Goal: Task Accomplishment & Management: Complete application form

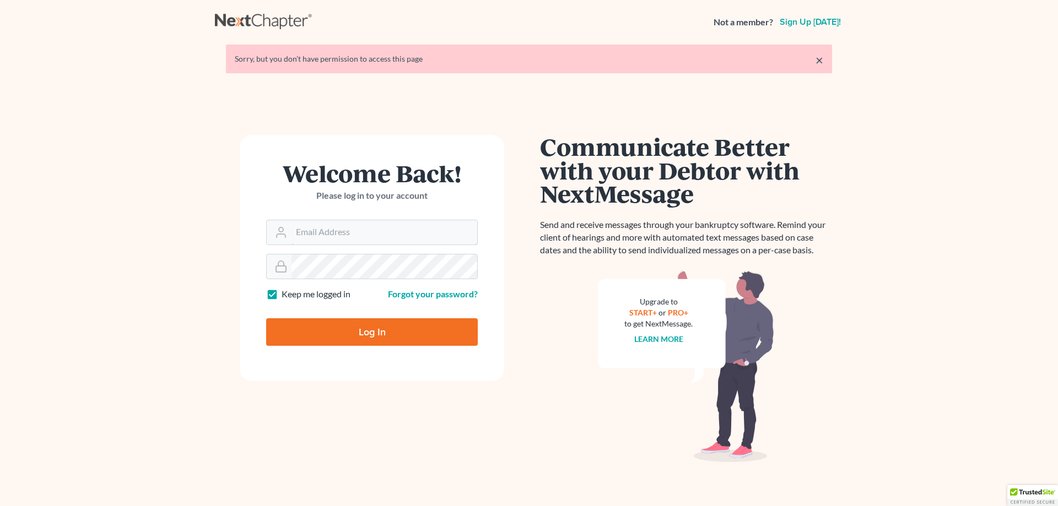
type input "beth@thehillislawfirm.com"
click at [432, 341] on input "Log In" at bounding box center [372, 332] width 212 height 28
type input "Thinking..."
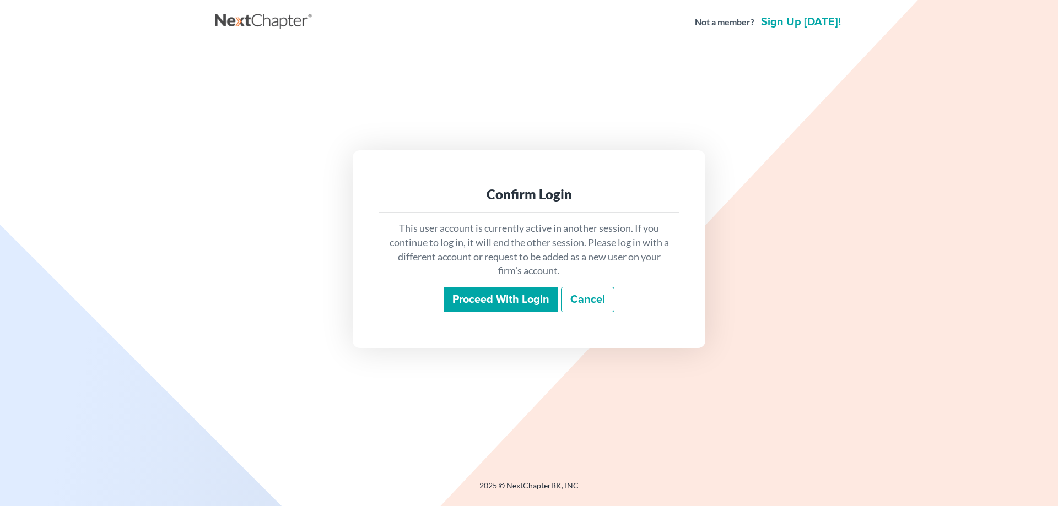
click at [524, 298] on input "Proceed with login" at bounding box center [500, 299] width 115 height 25
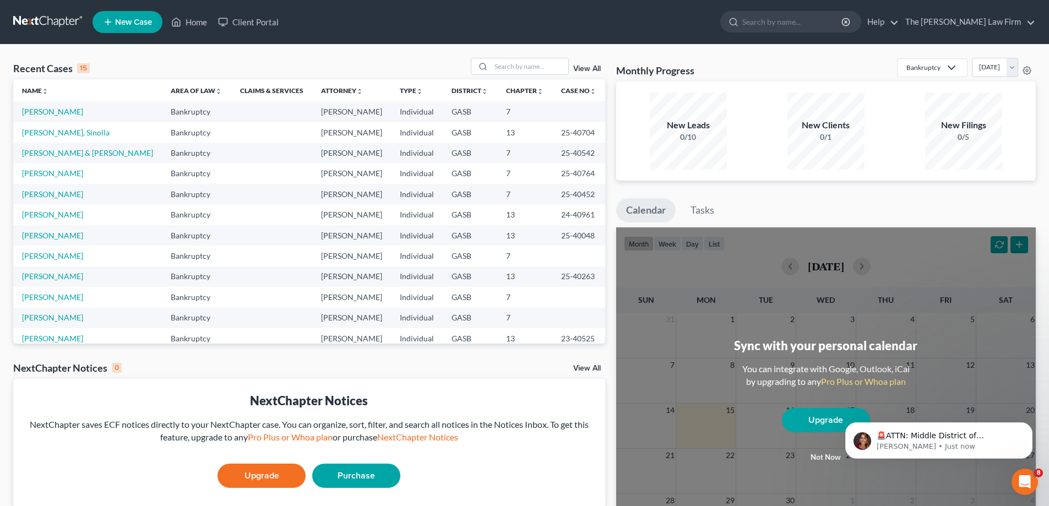
click at [151, 23] on span "New Case" at bounding box center [133, 22] width 37 height 8
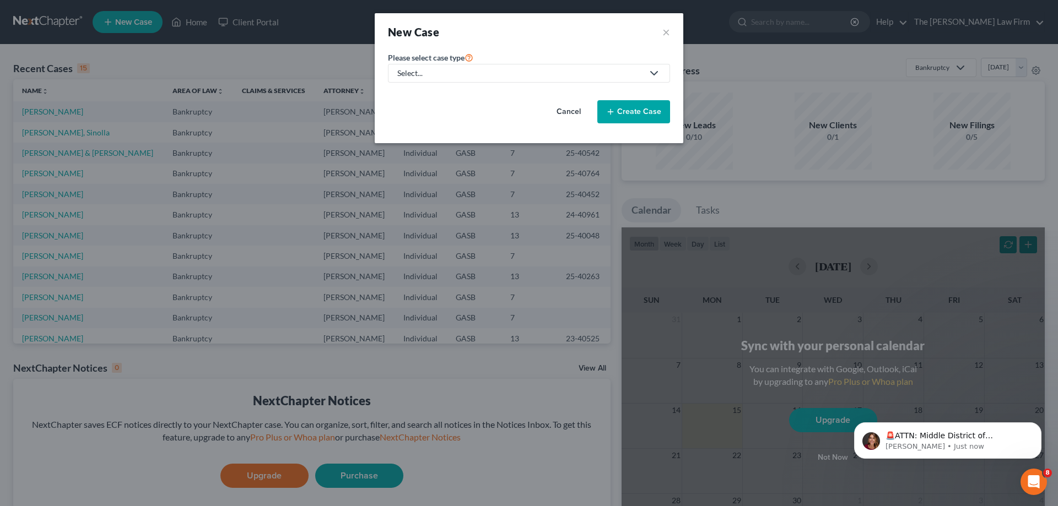
click at [522, 65] on link "Select..." at bounding box center [529, 73] width 282 height 19
click at [442, 93] on div "Bankruptcy" at bounding box center [440, 95] width 85 height 11
select select "20"
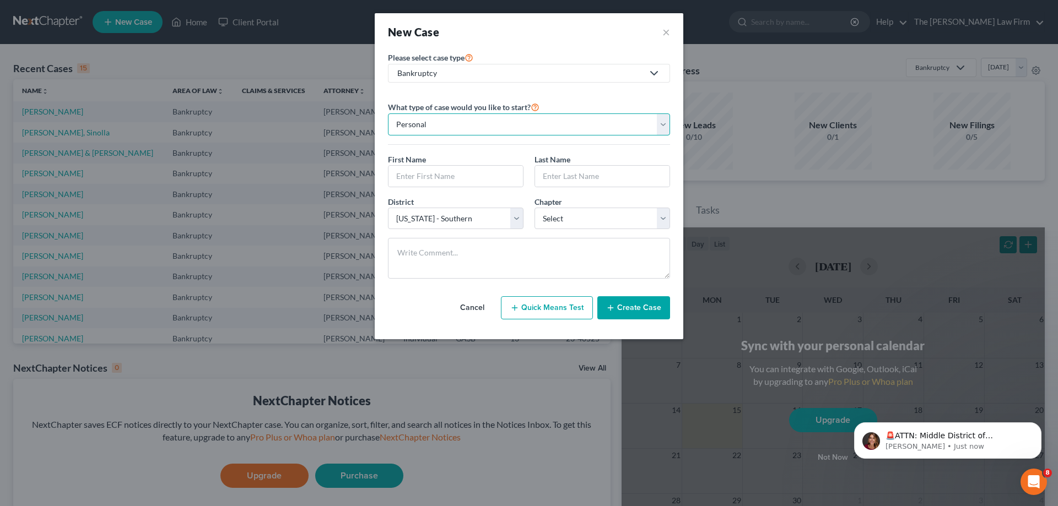
click at [609, 117] on select "Personal Business" at bounding box center [529, 124] width 282 height 22
click at [388, 113] on select "Personal Business" at bounding box center [529, 124] width 282 height 22
click at [502, 162] on div "First Name *" at bounding box center [455, 171] width 147 height 34
click at [499, 174] on input "text" at bounding box center [455, 176] width 134 height 21
type input "Franklin & [PERSON_NAME]"
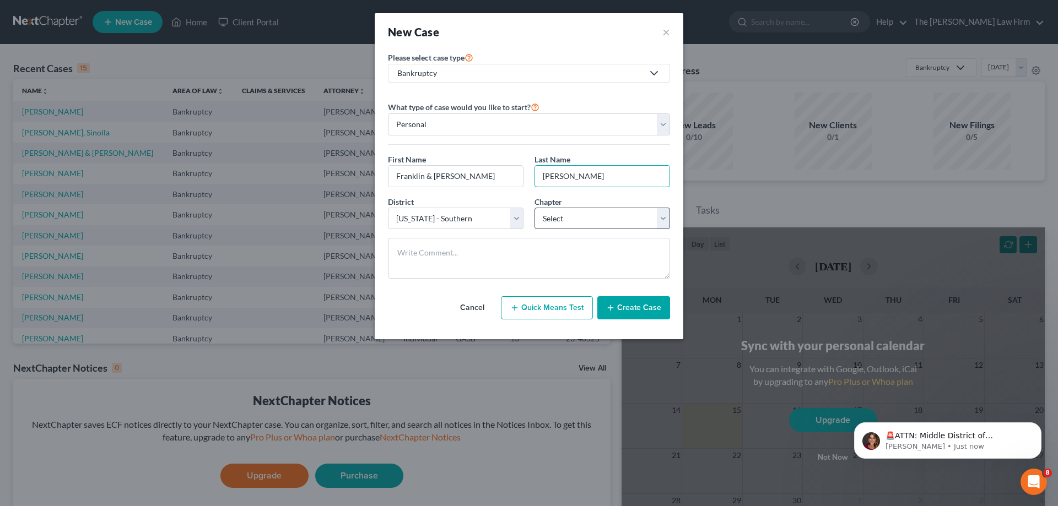
type input "[PERSON_NAME]"
click at [627, 219] on select "Select 7 11 12 13" at bounding box center [602, 219] width 136 height 22
select select "3"
click at [534, 208] on select "Select 7 11 12 13" at bounding box center [602, 219] width 136 height 22
click at [655, 310] on button "Create Case" at bounding box center [633, 307] width 73 height 23
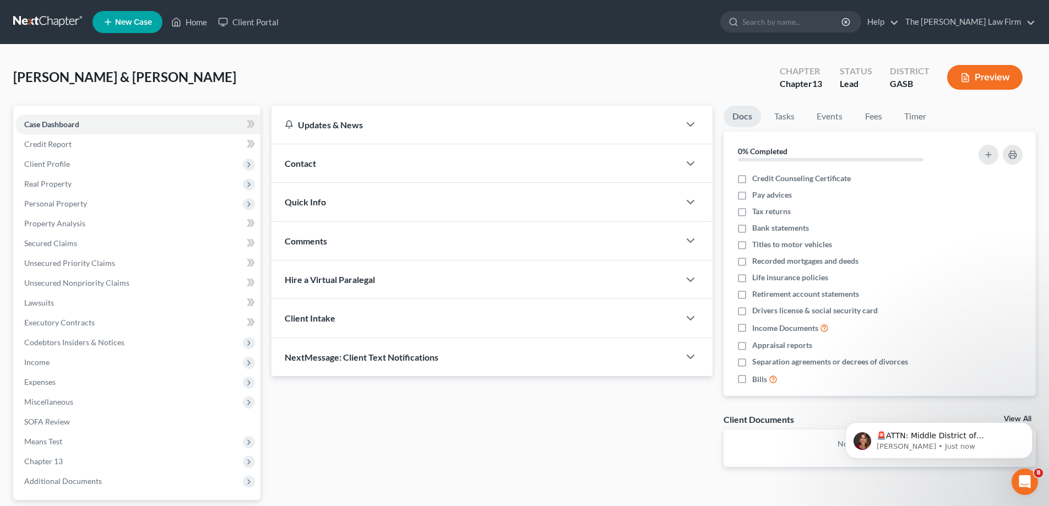
click at [338, 164] on div "Contact" at bounding box center [476, 163] width 408 height 38
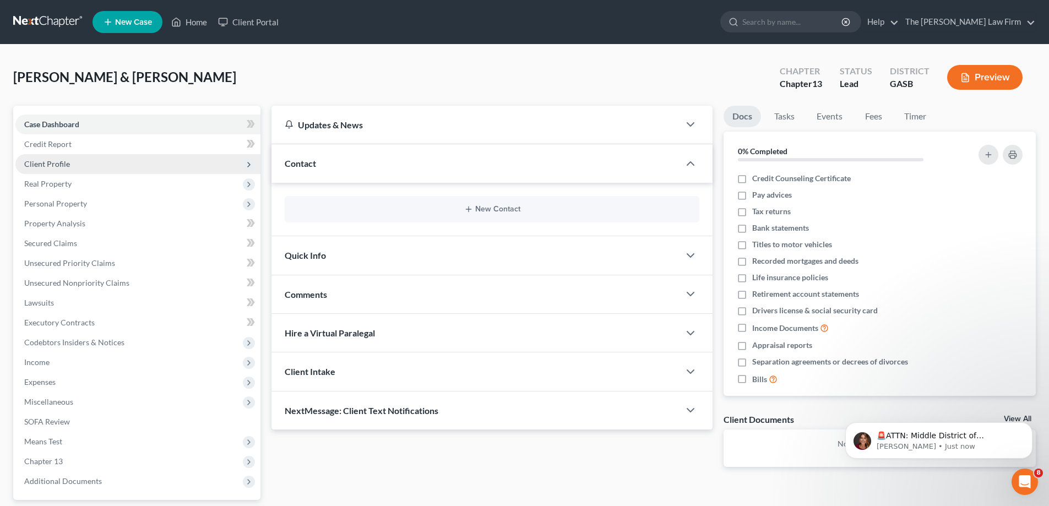
click at [77, 166] on span "Client Profile" at bounding box center [137, 164] width 245 height 20
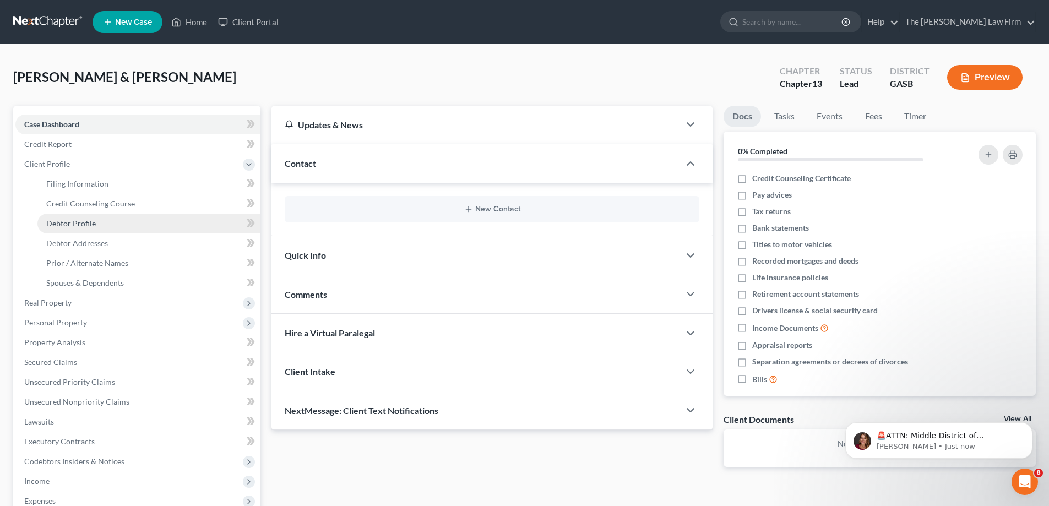
click at [124, 221] on link "Debtor Profile" at bounding box center [148, 224] width 223 height 20
select select "0"
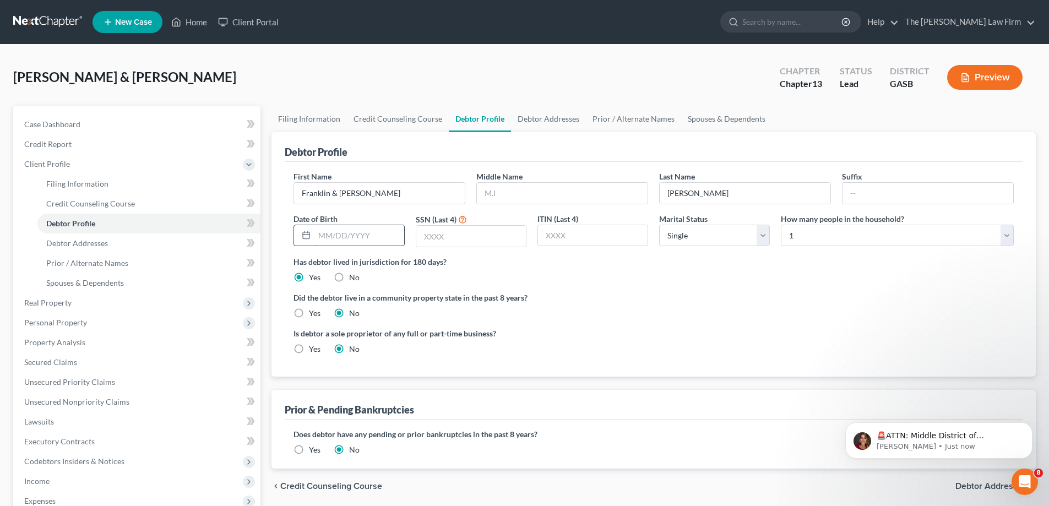
click at [347, 233] on input "text" at bounding box center [359, 235] width 89 height 21
click at [716, 235] on select "Select Single Married Separated Divorced Widowed" at bounding box center [714, 236] width 111 height 22
select select "1"
click at [659, 225] on select "Select Single Married Separated Divorced Widowed" at bounding box center [714, 236] width 111 height 22
click at [663, 291] on ng-include "First Name [PERSON_NAME] & [PERSON_NAME] Middle Name Last Name [PERSON_NAME] Da…" at bounding box center [654, 267] width 721 height 193
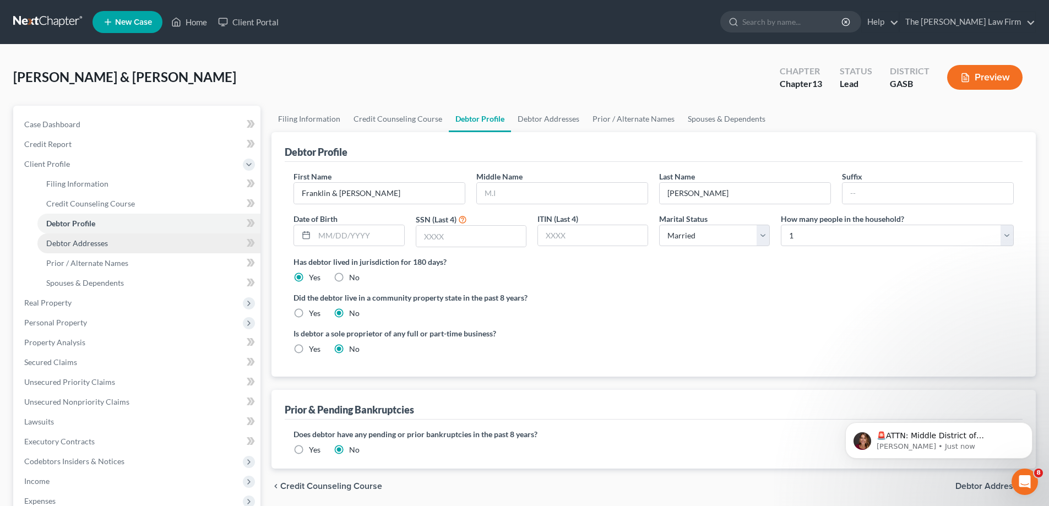
click at [151, 243] on link "Debtor Addresses" at bounding box center [148, 244] width 223 height 20
select select "0"
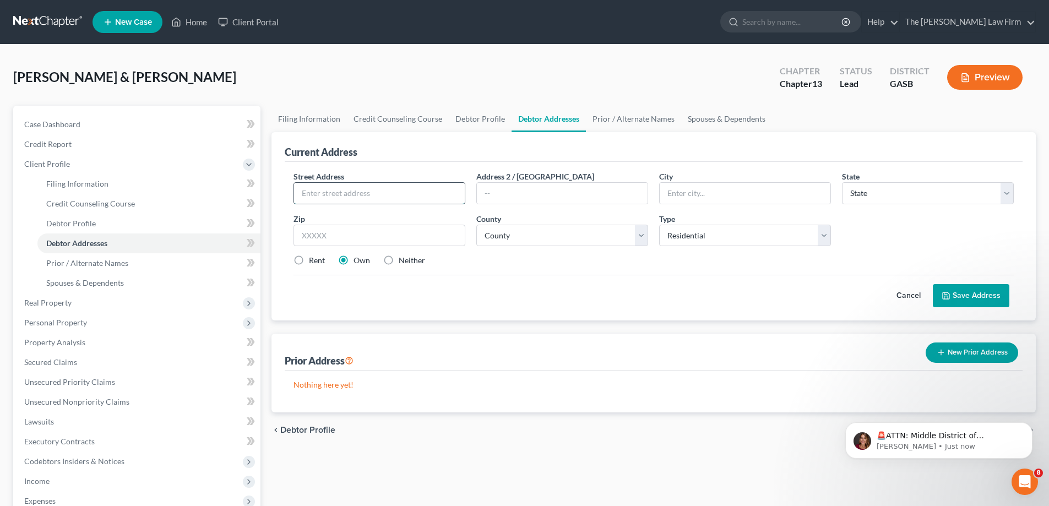
click at [383, 189] on input "text" at bounding box center [379, 193] width 171 height 21
click at [370, 125] on link "Credit Counseling Course" at bounding box center [398, 119] width 102 height 26
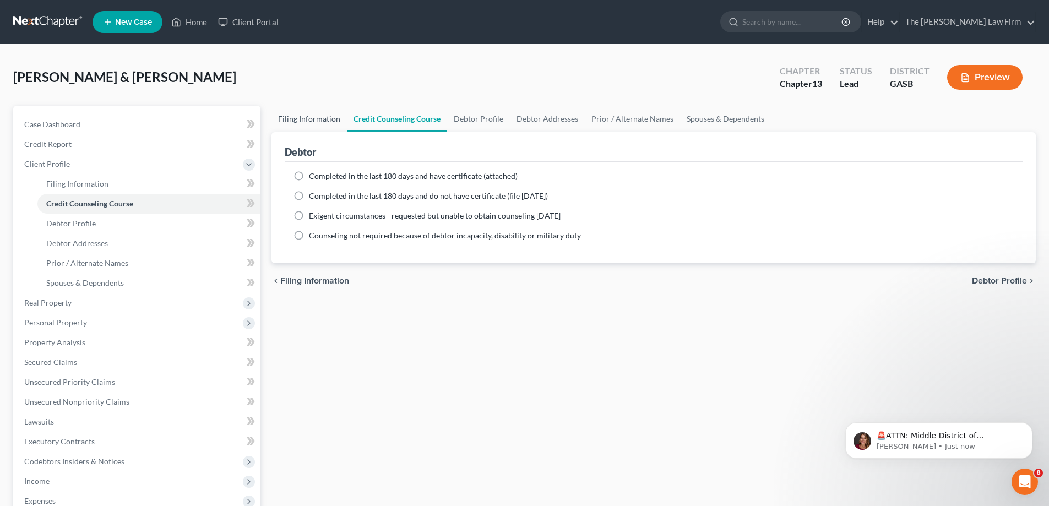
click at [333, 115] on link "Filing Information" at bounding box center [309, 119] width 75 height 26
select select "1"
select select "0"
select select "3"
select select "20"
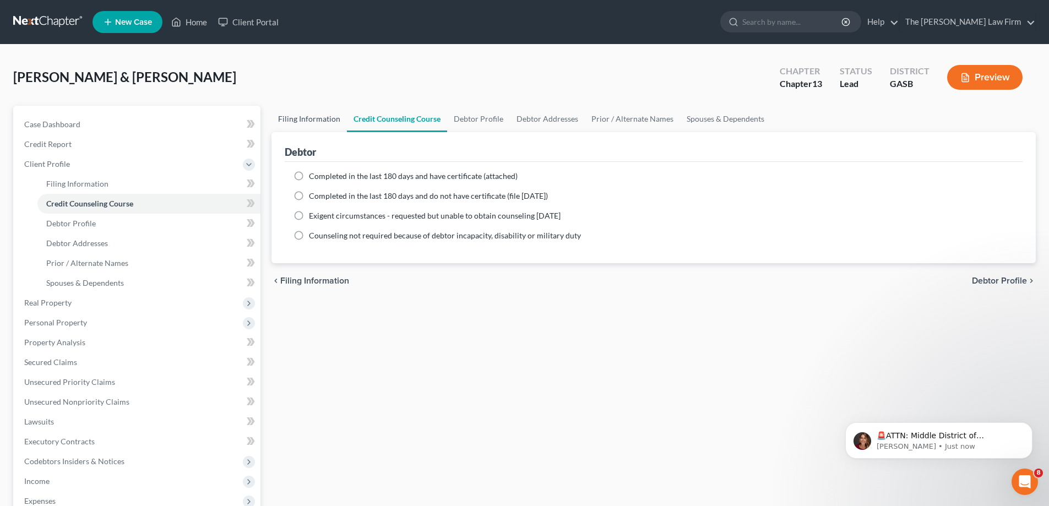
select select "10"
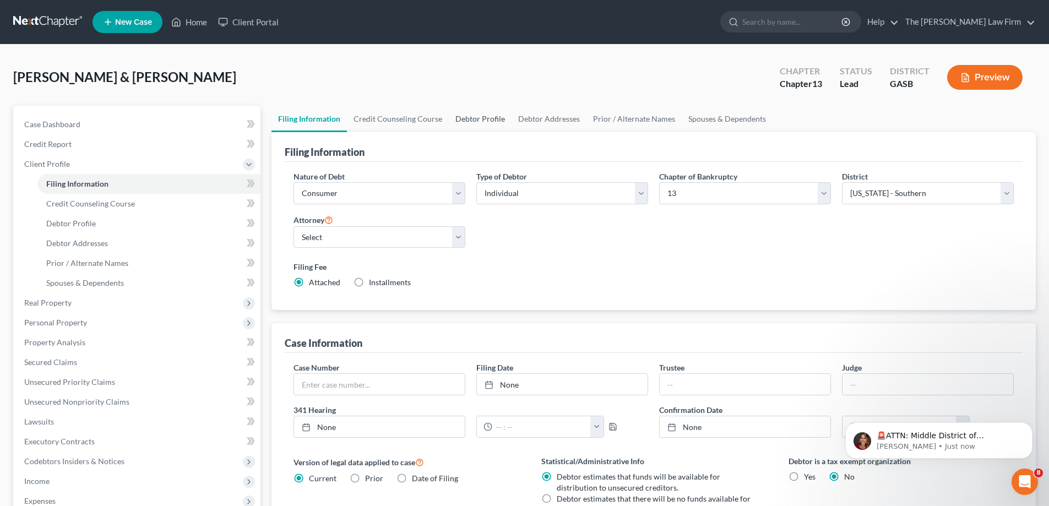
click at [492, 126] on link "Debtor Profile" at bounding box center [480, 119] width 63 height 26
select select "1"
select select "0"
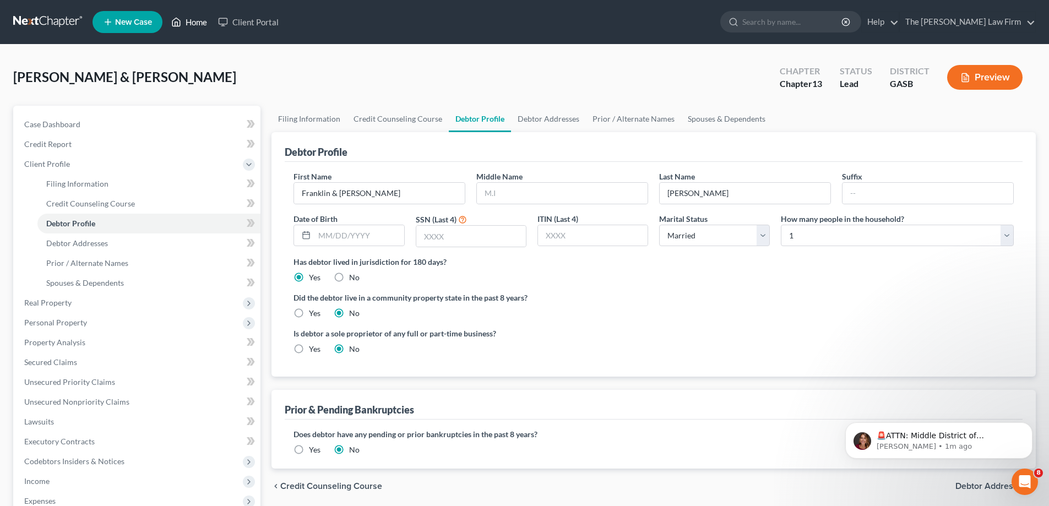
click at [205, 29] on link "Home" at bounding box center [189, 22] width 47 height 20
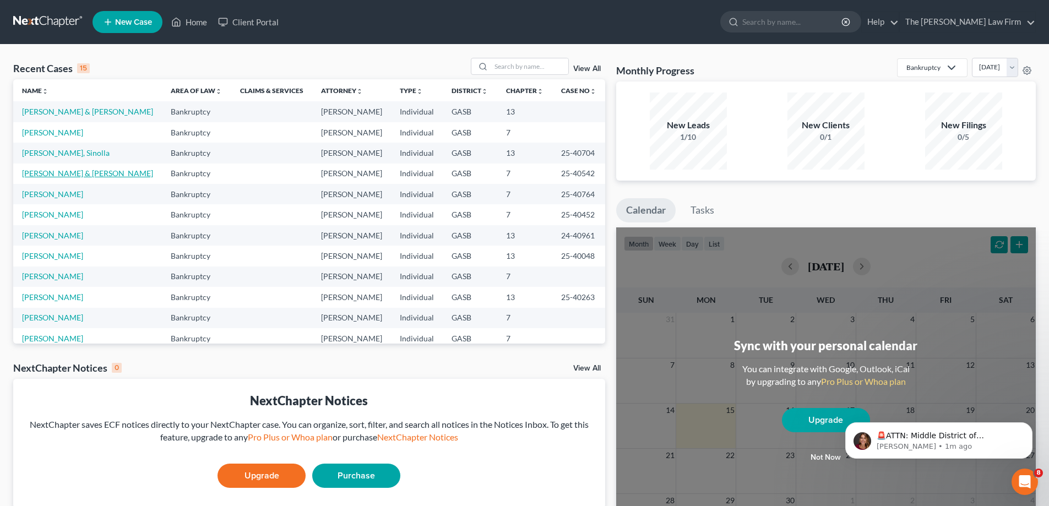
click at [90, 172] on link "[PERSON_NAME] & [PERSON_NAME]" at bounding box center [87, 173] width 131 height 9
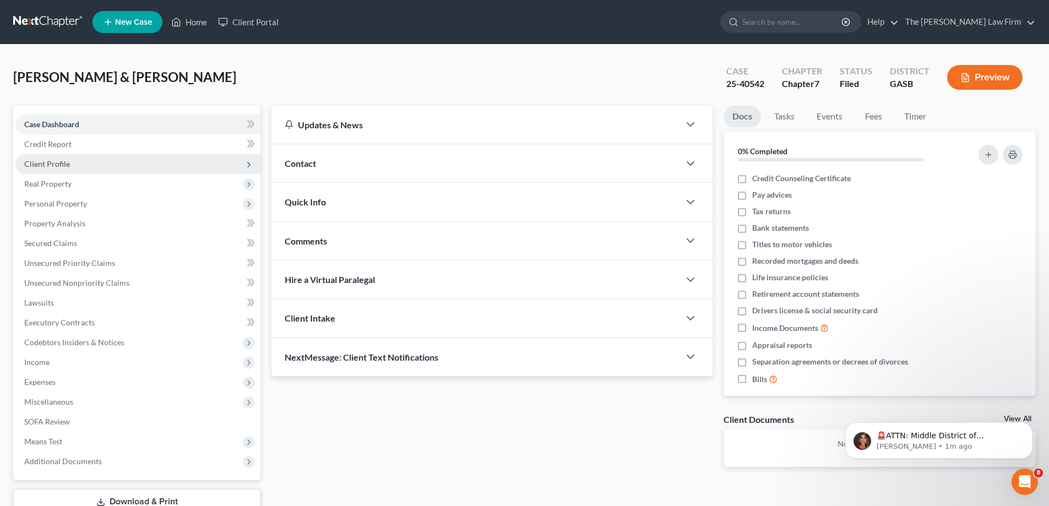
click at [140, 165] on span "Client Profile" at bounding box center [137, 164] width 245 height 20
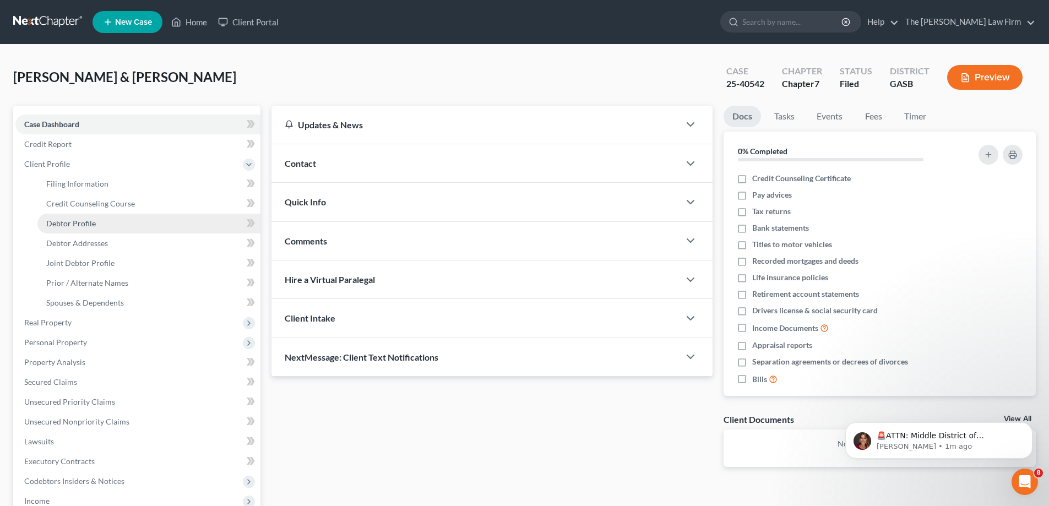
click at [102, 228] on link "Debtor Profile" at bounding box center [148, 224] width 223 height 20
select select "1"
select select "4"
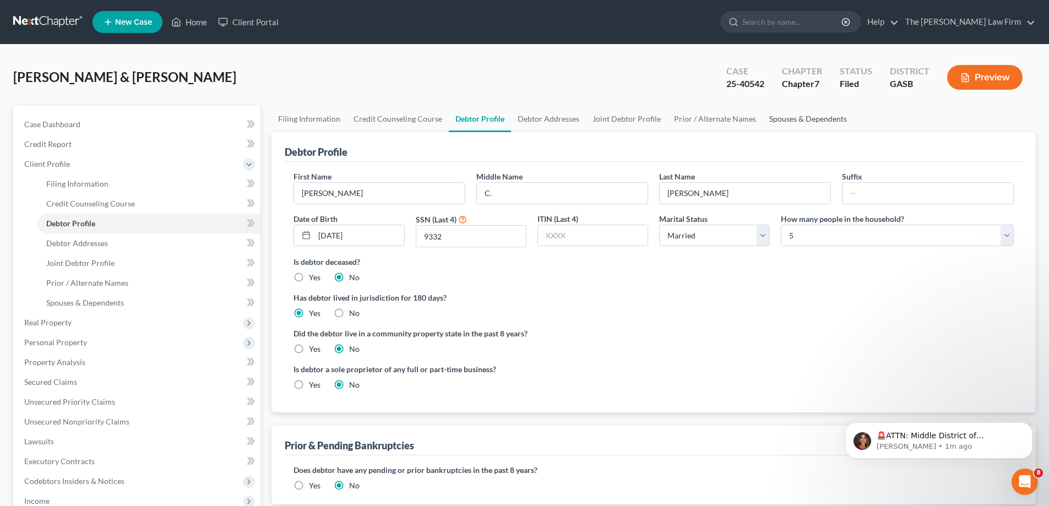
click at [806, 116] on link "Spouses & Dependents" at bounding box center [808, 119] width 91 height 26
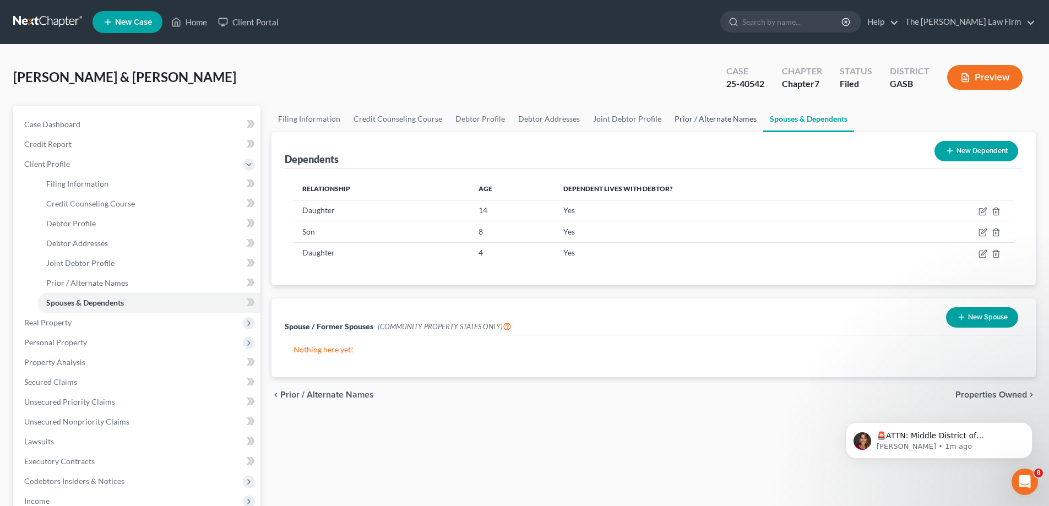
click at [728, 123] on link "Prior / Alternate Names" at bounding box center [715, 119] width 95 height 26
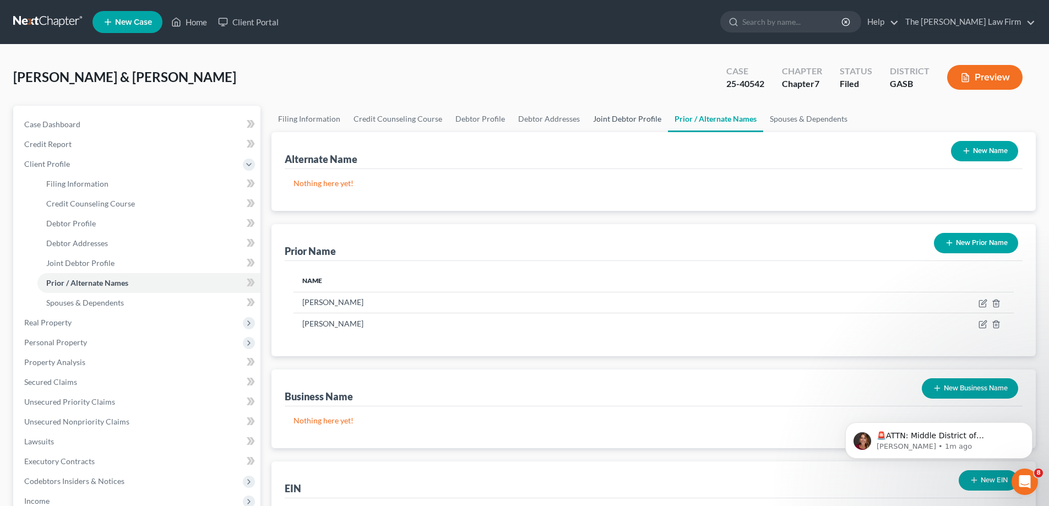
click at [600, 124] on link "Joint Debtor Profile" at bounding box center [628, 119] width 82 height 26
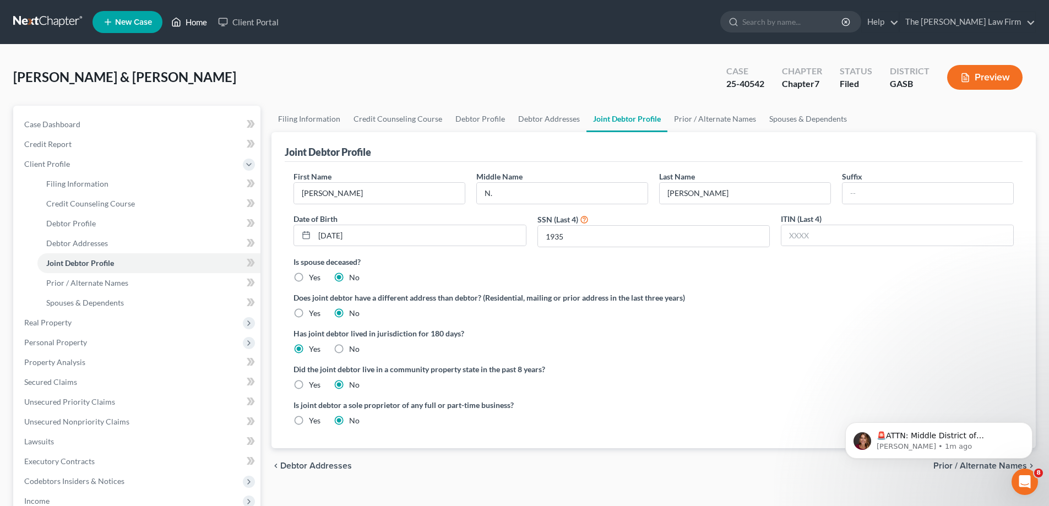
click at [178, 17] on icon at bounding box center [176, 21] width 10 height 13
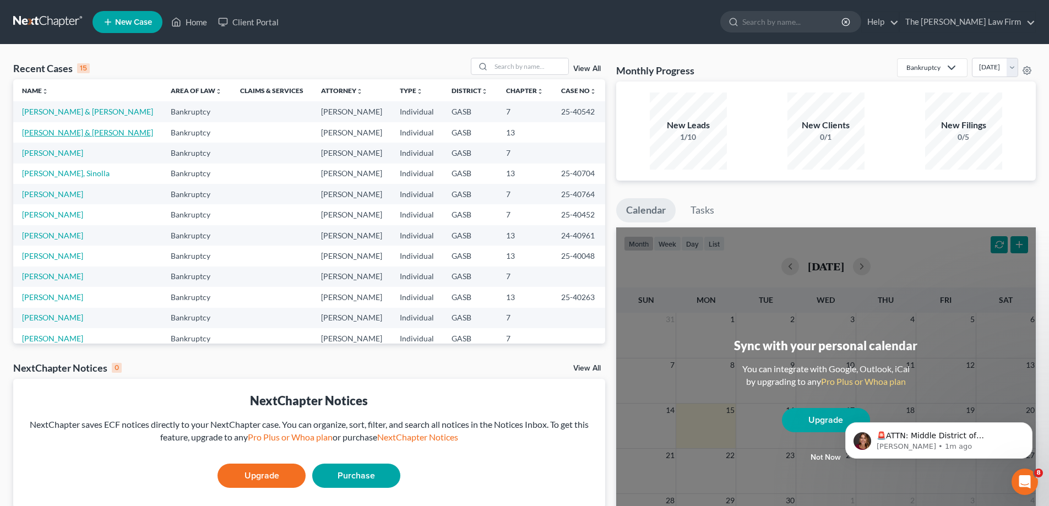
click at [89, 133] on link "[PERSON_NAME] & [PERSON_NAME]" at bounding box center [87, 132] width 131 height 9
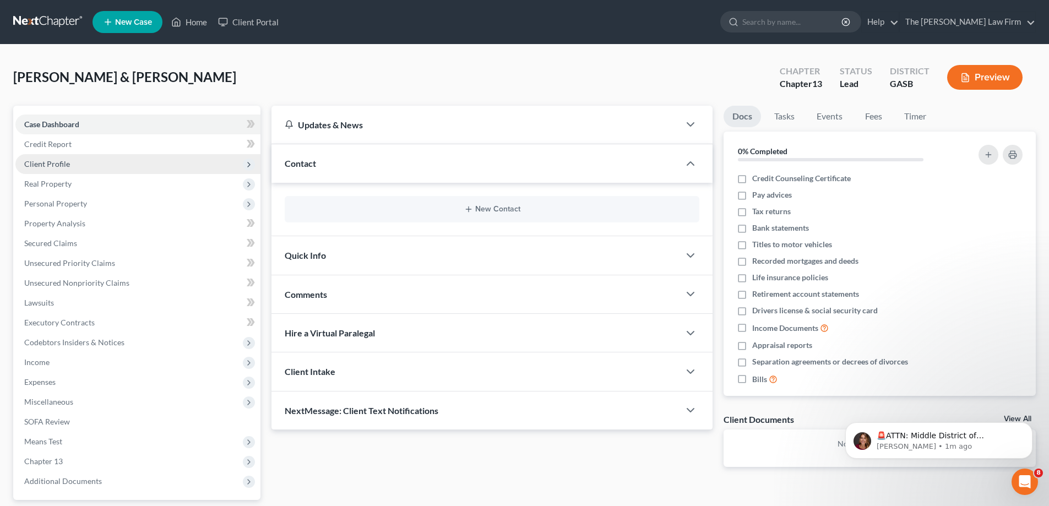
click at [85, 166] on span "Client Profile" at bounding box center [137, 164] width 245 height 20
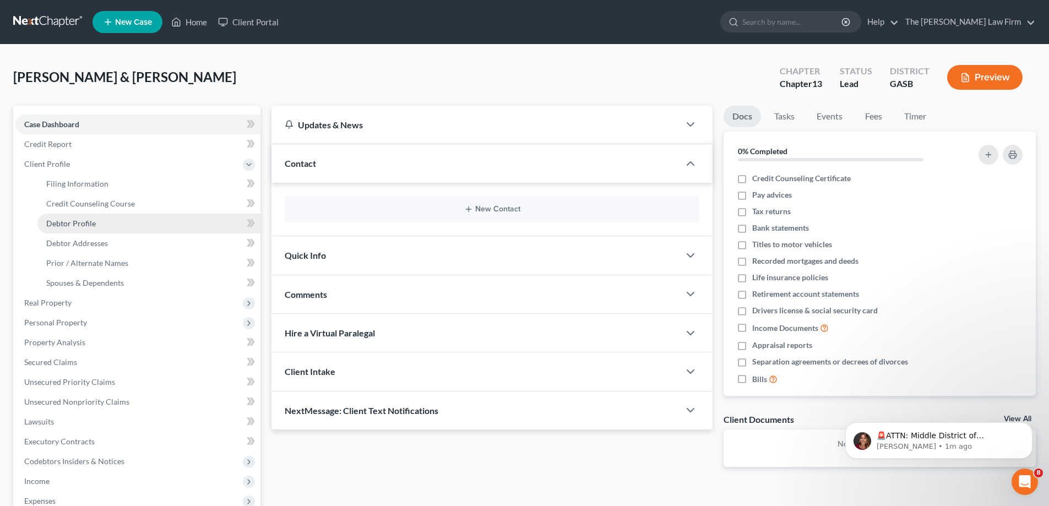
click at [100, 223] on link "Debtor Profile" at bounding box center [148, 224] width 223 height 20
select select "1"
select select "0"
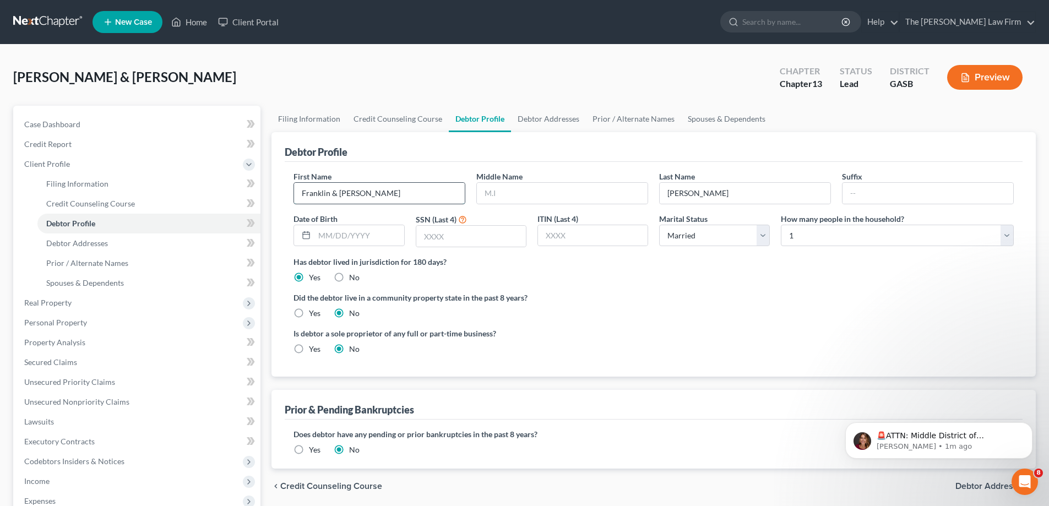
click at [412, 190] on input "Franklin & [PERSON_NAME]" at bounding box center [379, 193] width 171 height 21
click at [413, 188] on input "Franklin &" at bounding box center [379, 193] width 171 height 21
type input "Franklin"
type input "L."
click at [324, 236] on input "02281972" at bounding box center [359, 235] width 89 height 21
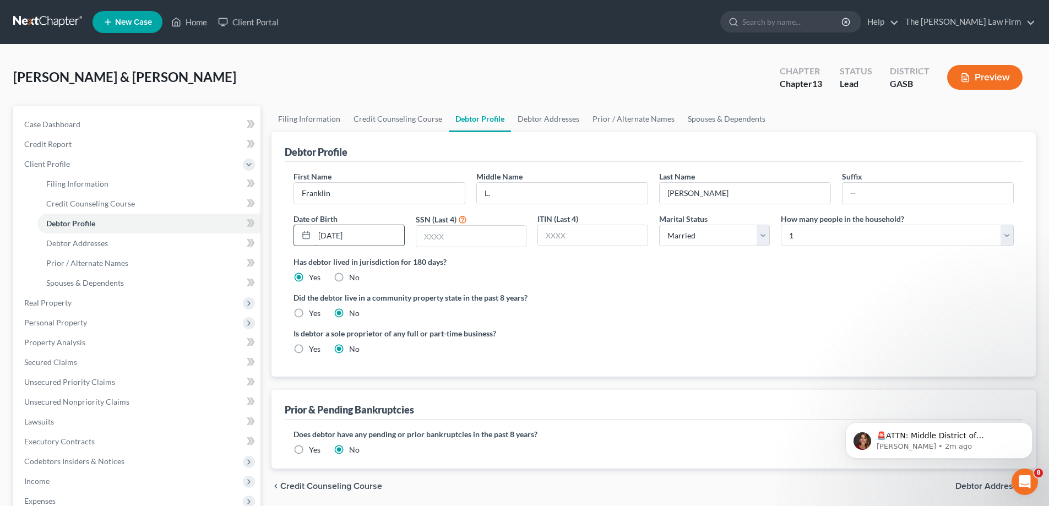
type input "[DATE]"
type input "8390"
click at [894, 234] on select "Select 1 2 3 4 5 6 7 8 9 10 11 12 13 14 15 16 17 18 19 20" at bounding box center [897, 236] width 233 height 22
click at [887, 240] on select "Select 1 2 3 4 5 6 7 8 9 10 11 12 13 14 15 16 17 18 19 20" at bounding box center [897, 236] width 233 height 22
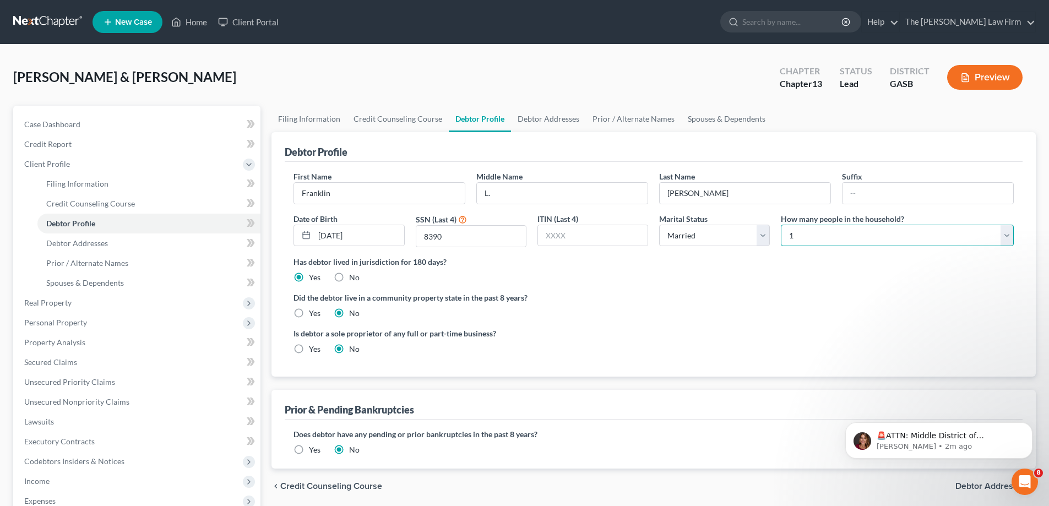
select select "1"
click at [781, 225] on select "Select 1 2 3 4 5 6 7 8 9 10 11 12 13 14 15 16 17 18 19 20" at bounding box center [897, 236] width 233 height 22
click at [722, 295] on label "Did the debtor live in a community property state in the past 8 years?" at bounding box center [654, 298] width 721 height 12
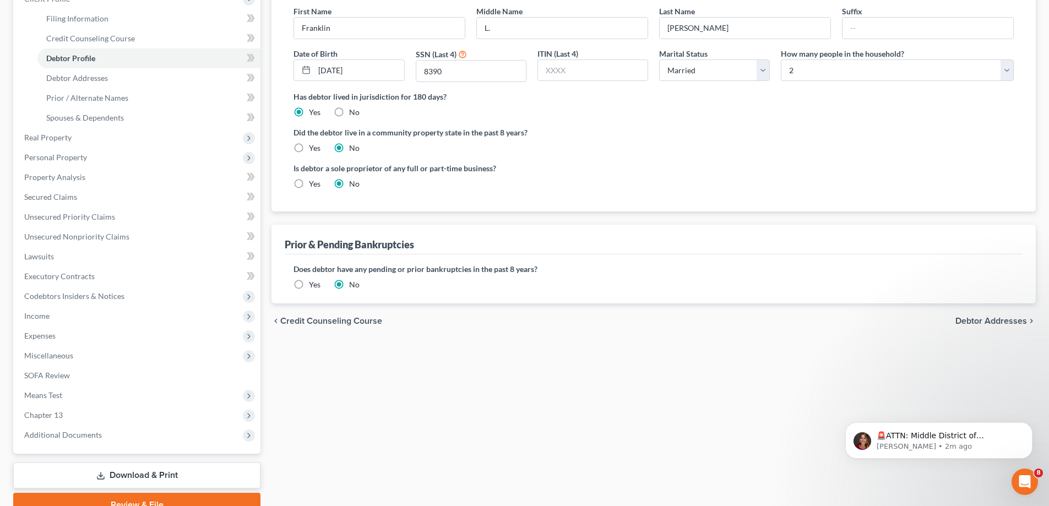
click at [989, 323] on span "Debtor Addresses" at bounding box center [992, 321] width 72 height 9
select select "0"
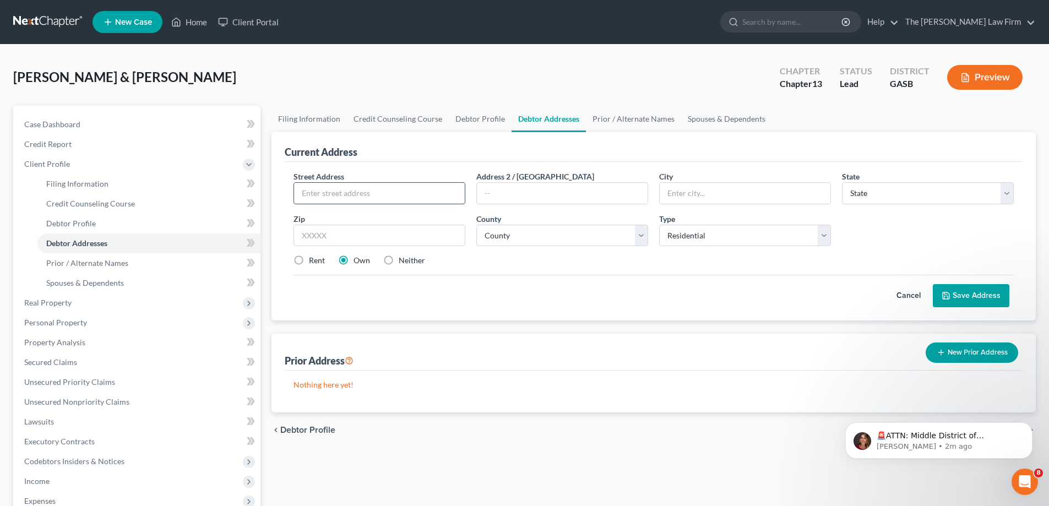
click at [365, 191] on input "text" at bounding box center [379, 193] width 171 height 21
type input "[STREET_ADDRESS]"
click at [731, 192] on input "Guytong" at bounding box center [745, 193] width 171 height 21
type input "[PERSON_NAME]"
select select "10"
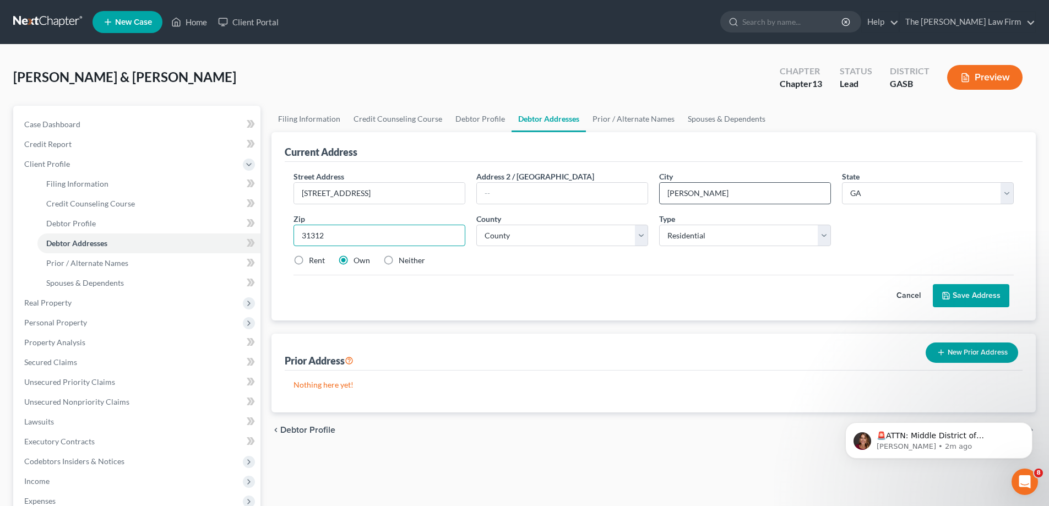
type input "31312"
select select "50"
click at [309, 258] on label "Rent" at bounding box center [317, 260] width 16 height 11
click at [313, 258] on input "Rent" at bounding box center [316, 258] width 7 height 7
radio input "true"
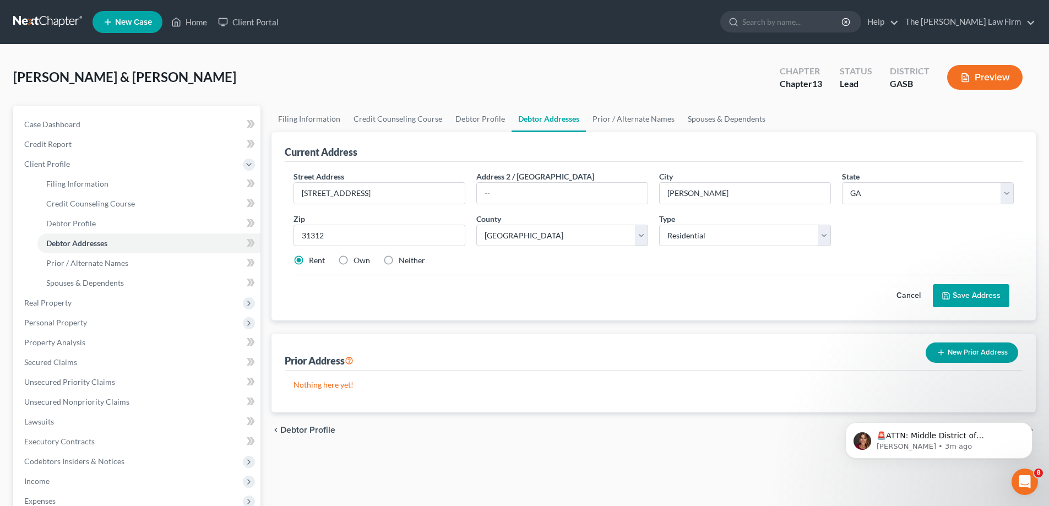
click at [994, 302] on button "Save Address" at bounding box center [971, 295] width 77 height 23
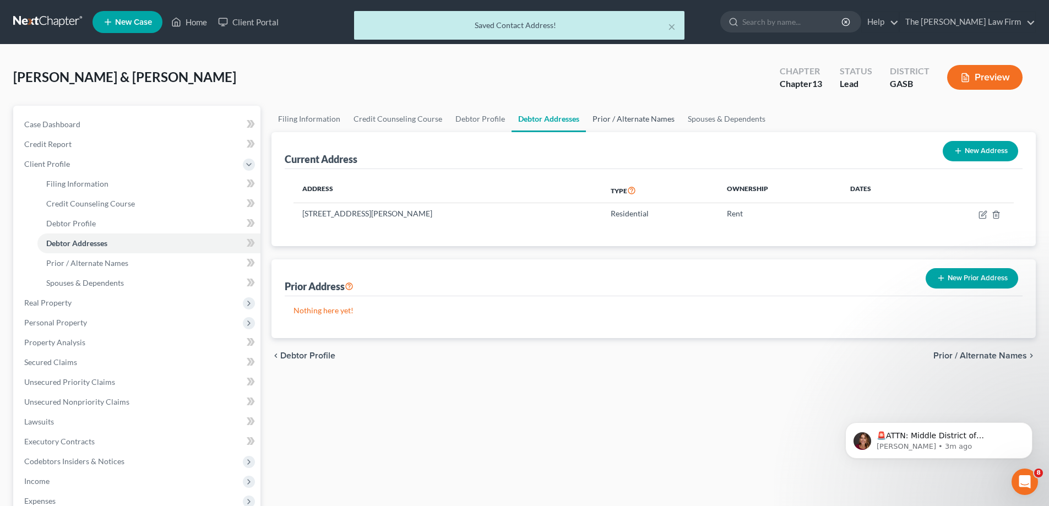
click at [624, 120] on link "Prior / Alternate Names" at bounding box center [633, 119] width 95 height 26
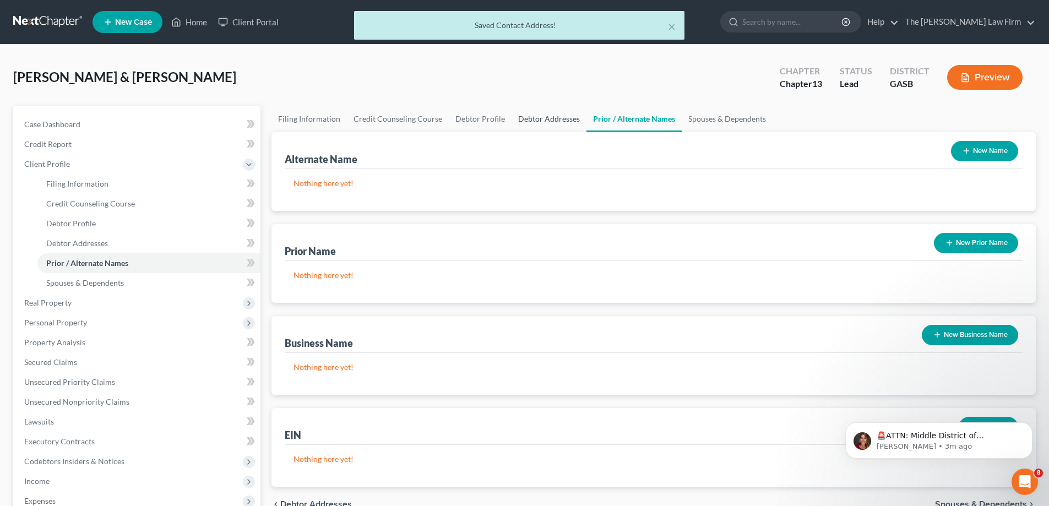
click at [533, 122] on link "Debtor Addresses" at bounding box center [549, 119] width 75 height 26
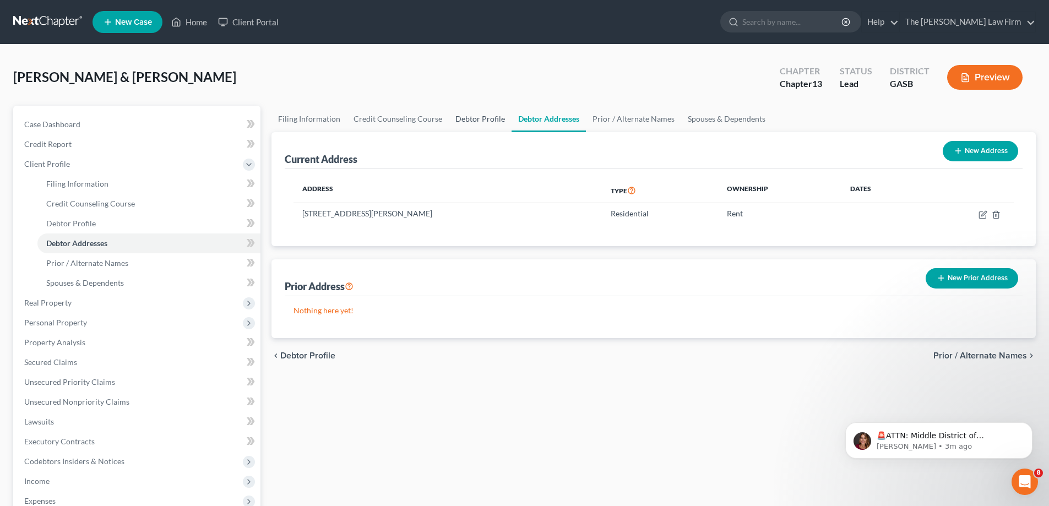
click at [489, 117] on link "Debtor Profile" at bounding box center [480, 119] width 63 height 26
select select "1"
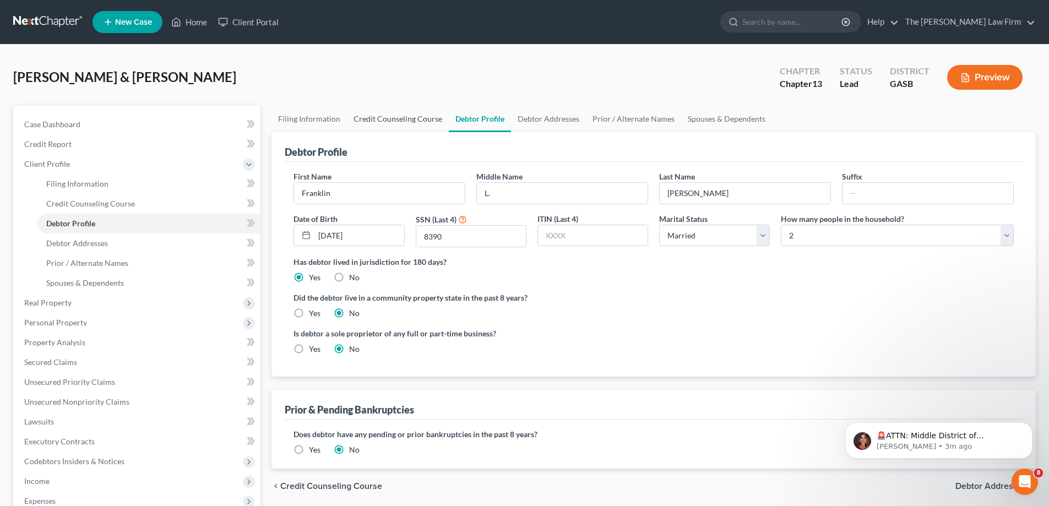
click at [426, 124] on link "Credit Counseling Course" at bounding box center [398, 119] width 102 height 26
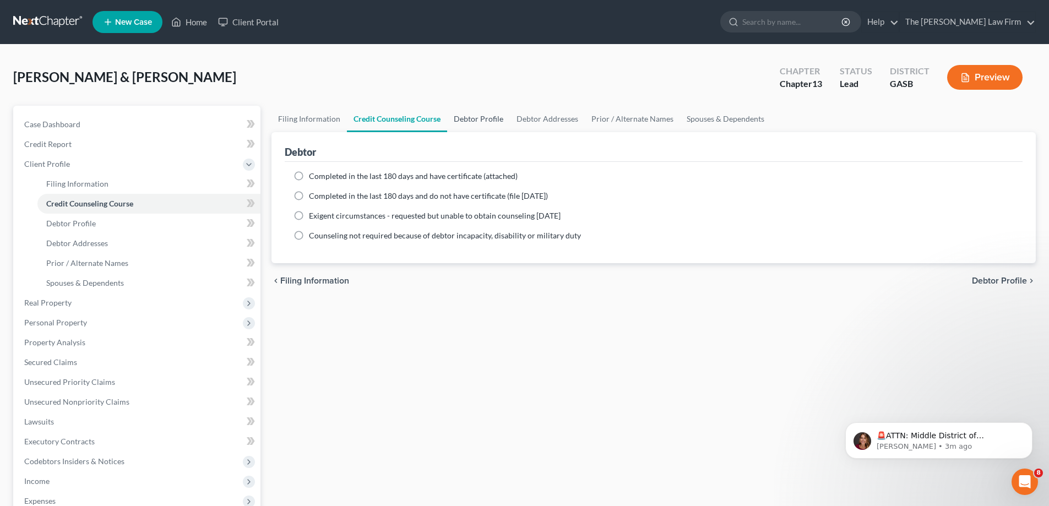
click at [484, 117] on link "Debtor Profile" at bounding box center [478, 119] width 63 height 26
select select "1"
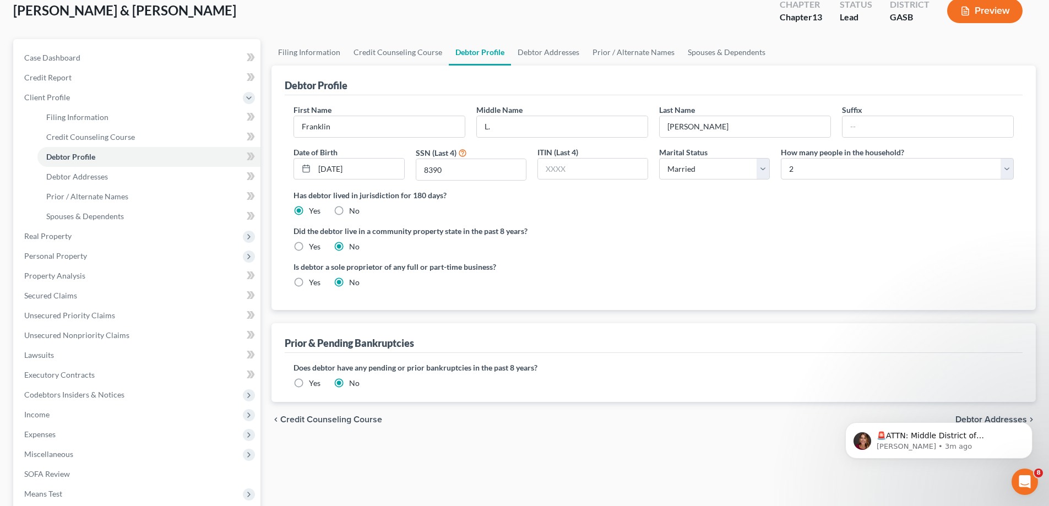
scroll to position [55, 0]
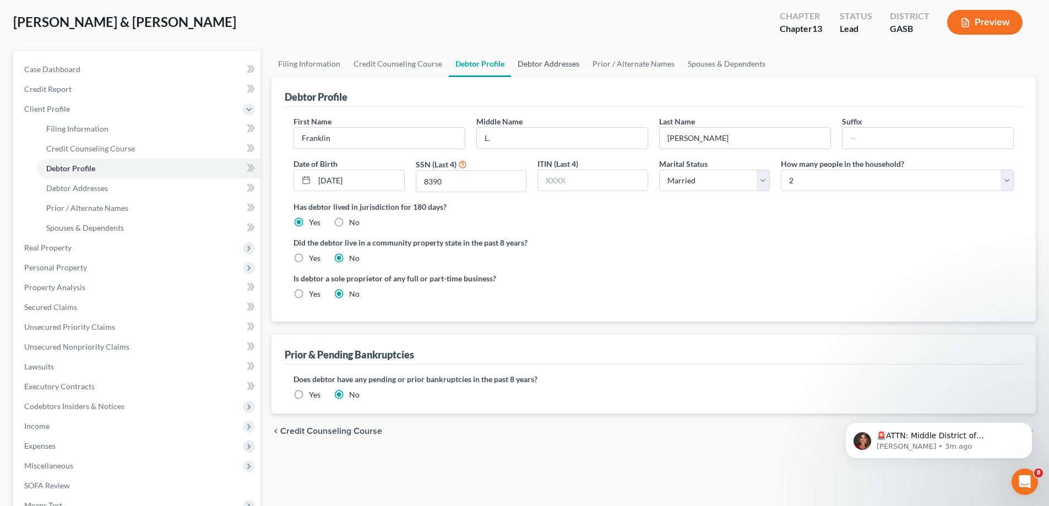
click at [550, 73] on link "Debtor Addresses" at bounding box center [548, 64] width 75 height 26
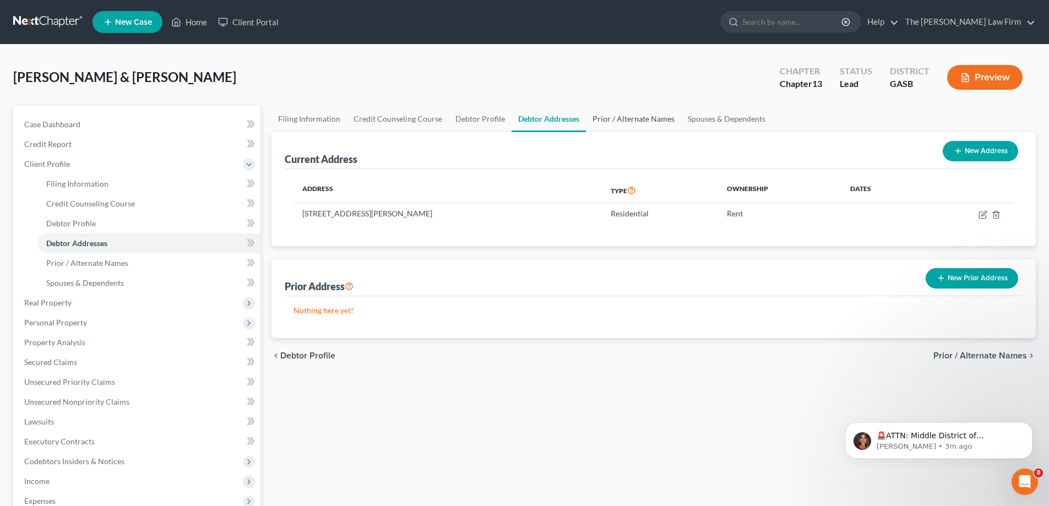
click at [592, 111] on link "Prior / Alternate Names" at bounding box center [633, 119] width 95 height 26
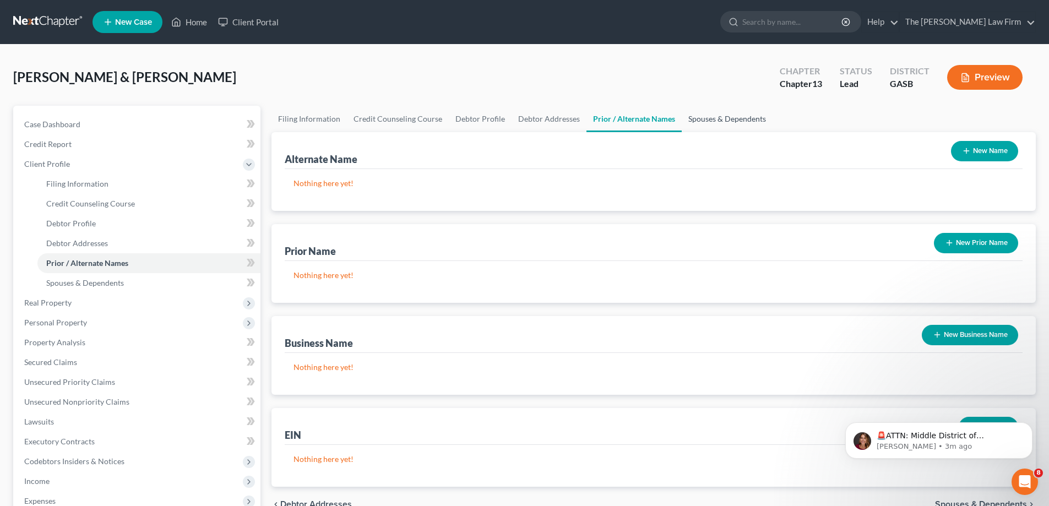
click at [748, 114] on link "Spouses & Dependents" at bounding box center [727, 119] width 91 height 26
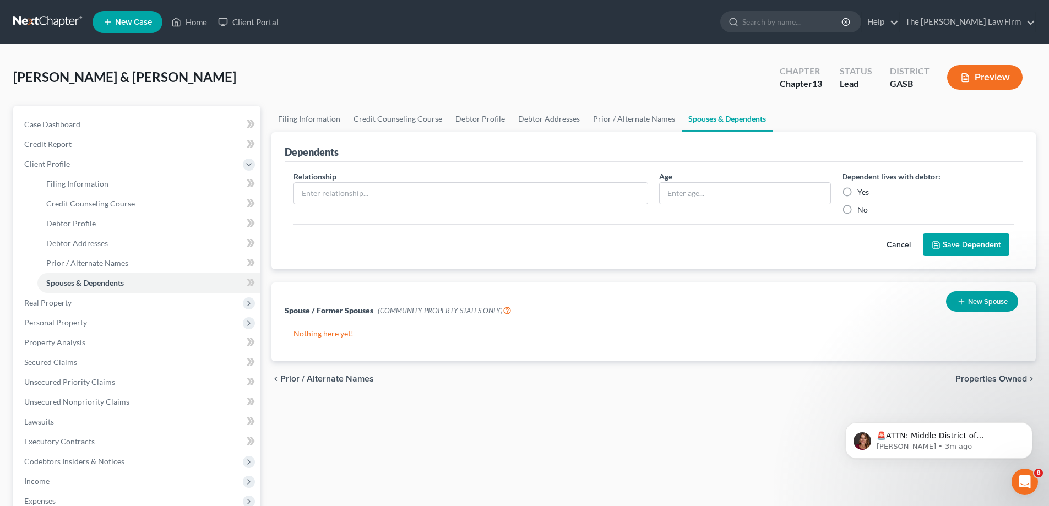
click at [974, 289] on div "New Spouse" at bounding box center [982, 301] width 81 height 29
click at [977, 297] on button "New Spouse" at bounding box center [982, 301] width 72 height 20
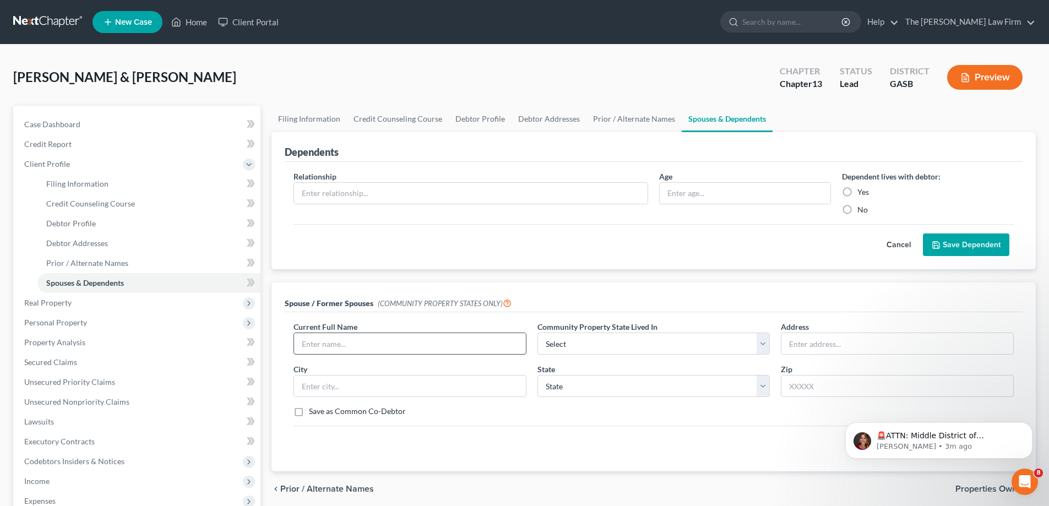
click at [414, 349] on input "text" at bounding box center [410, 343] width 232 height 21
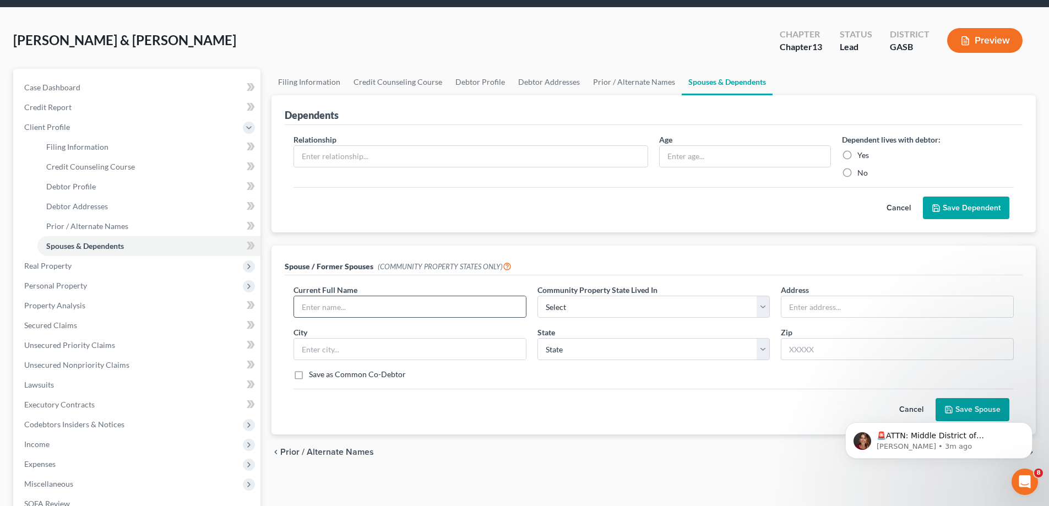
scroll to position [55, 0]
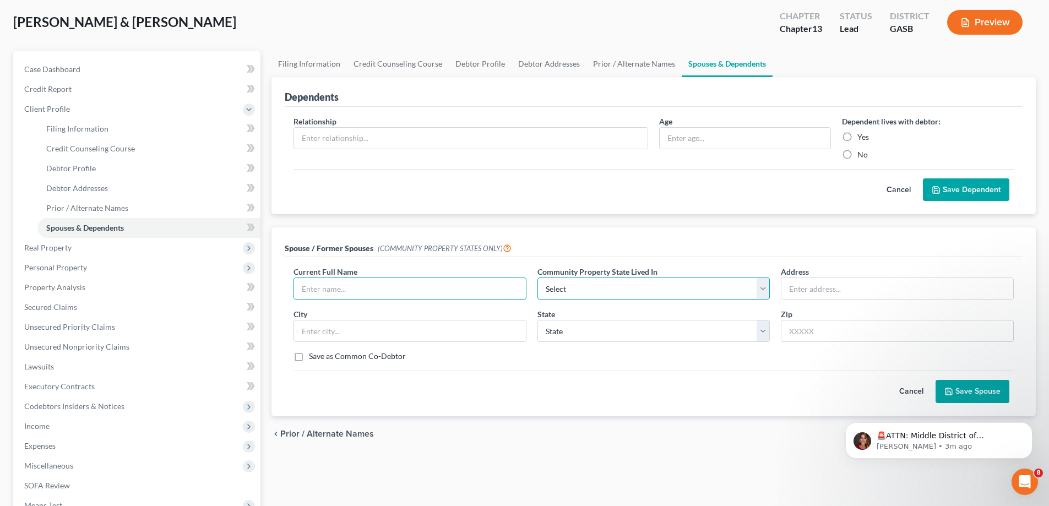
click at [640, 288] on select "Select AZ CA GU ID LA NV NM PR [GEOGRAPHIC_DATA] [GEOGRAPHIC_DATA] [GEOGRAPHIC_…" at bounding box center [654, 289] width 233 height 22
click at [647, 334] on select "State [US_STATE] AK AR AZ CA CO CT DE DC [GEOGRAPHIC_DATA] [GEOGRAPHIC_DATA] GU…" at bounding box center [654, 331] width 233 height 22
click at [917, 398] on button "Cancel" at bounding box center [911, 392] width 48 height 22
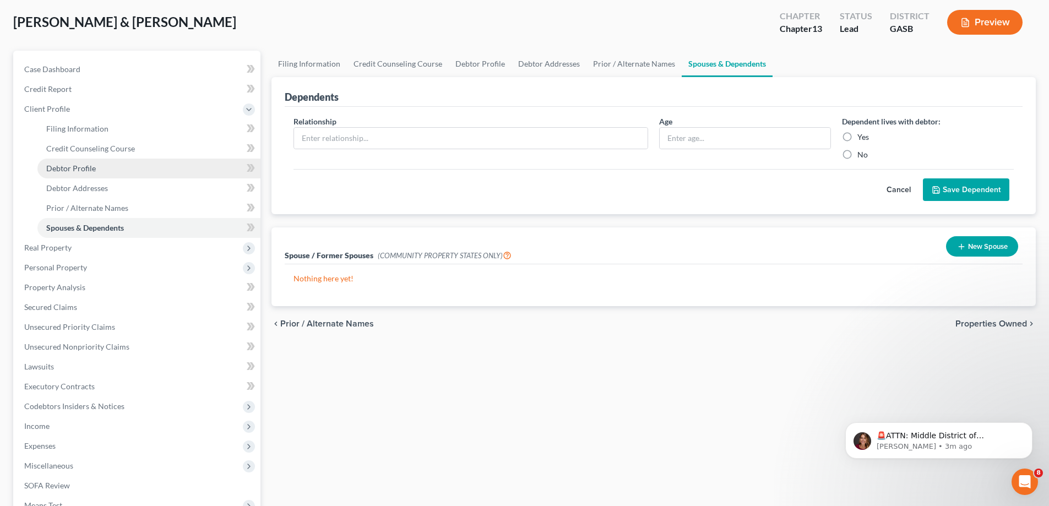
click at [141, 163] on link "Debtor Profile" at bounding box center [148, 169] width 223 height 20
select select "1"
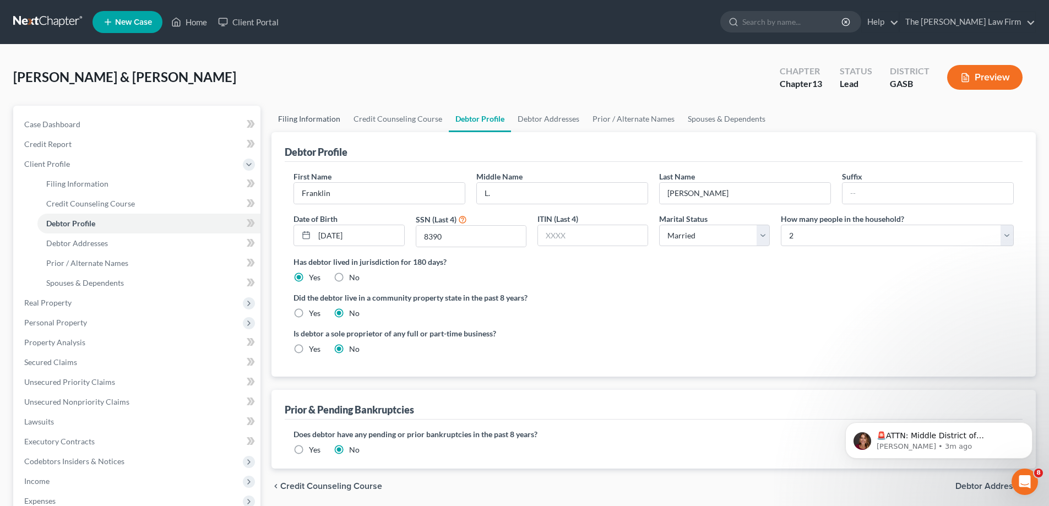
click at [283, 119] on link "Filing Information" at bounding box center [309, 119] width 75 height 26
select select "1"
select select "0"
select select "3"
select select "20"
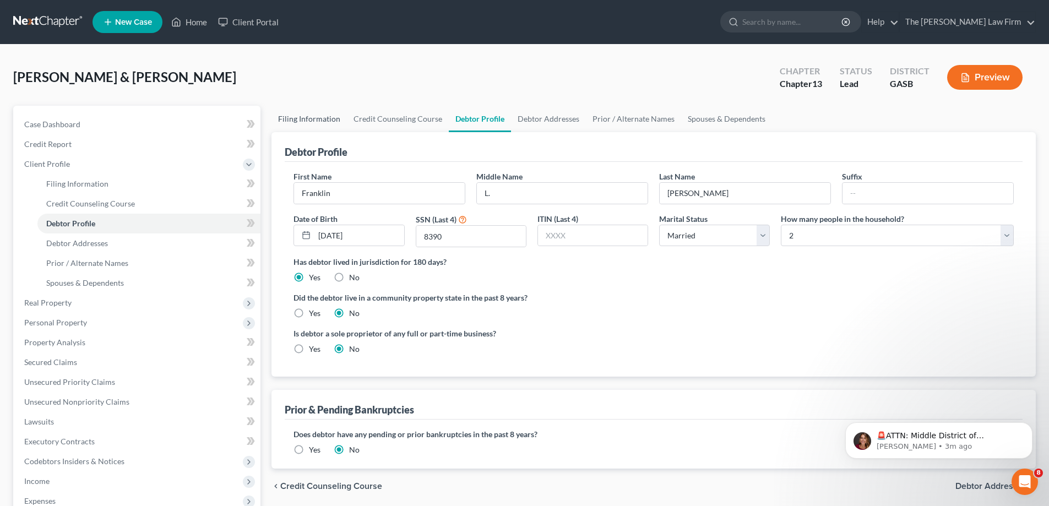
select select "0"
select select "10"
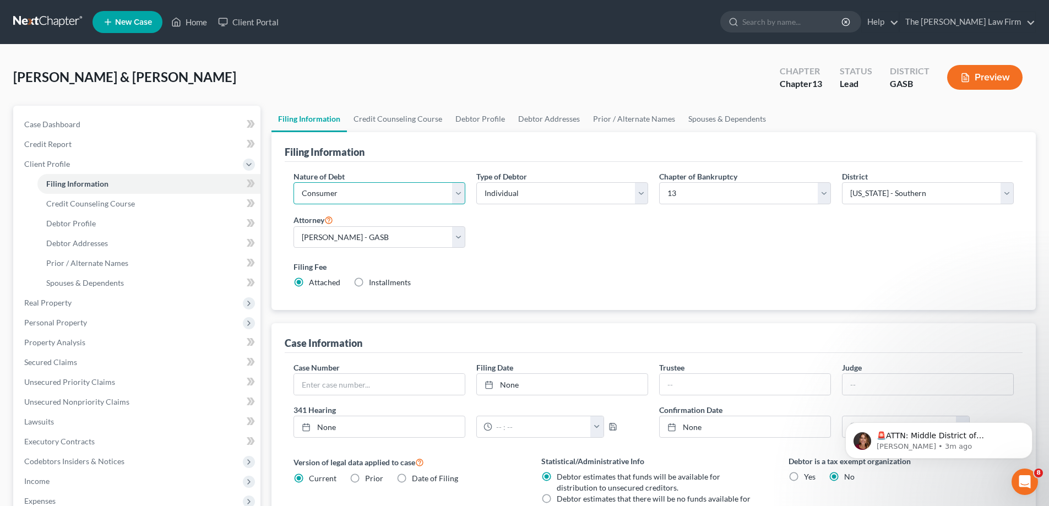
click at [404, 194] on select "Select Business Consumer Other" at bounding box center [380, 193] width 172 height 22
click at [593, 186] on select "Select Individual Joint" at bounding box center [563, 193] width 172 height 22
select select "1"
click at [477, 182] on select "Select Individual Joint" at bounding box center [563, 193] width 172 height 22
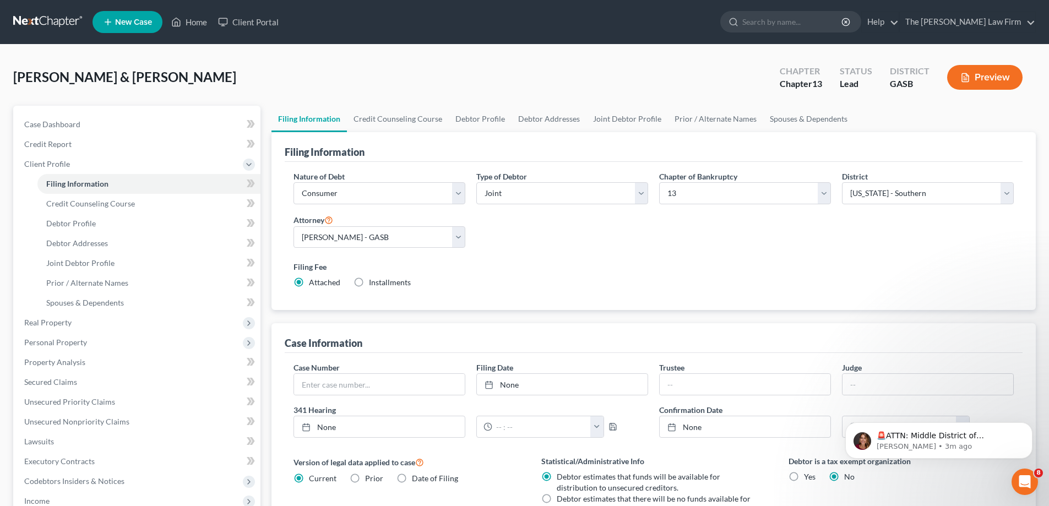
click at [554, 252] on div "Nature of Debt Select Business Consumer Other Nature of Business Select Clearin…" at bounding box center [654, 234] width 732 height 127
click at [593, 119] on link "Joint Debtor Profile" at bounding box center [628, 119] width 82 height 26
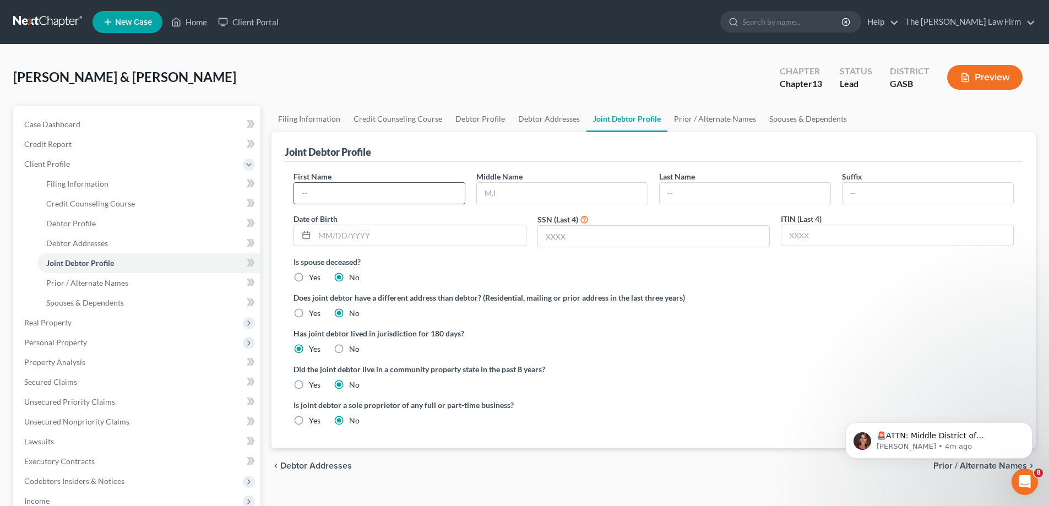
click at [410, 199] on input "text" at bounding box center [379, 193] width 171 height 21
type input "[PERSON_NAME]"
click at [537, 183] on input "L" at bounding box center [562, 193] width 171 height 21
type input "L."
type input "[PERSON_NAME]"
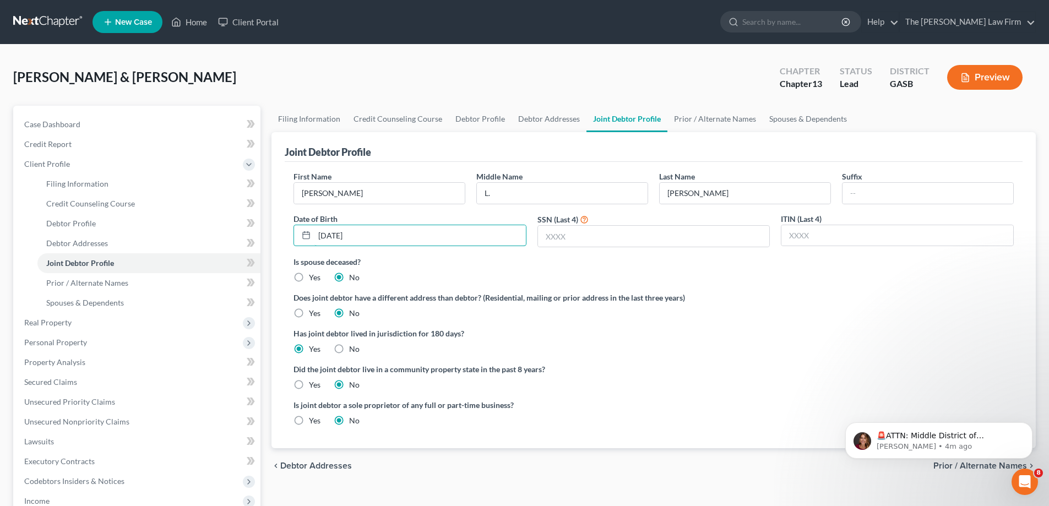
type input "[DATE]"
click at [575, 253] on div "First Name [PERSON_NAME] Middle Name L. Last Name [PERSON_NAME] Date of Birth […" at bounding box center [654, 213] width 732 height 85
click at [580, 236] on input "text" at bounding box center [654, 236] width 232 height 21
type input "7269"
click at [689, 278] on div "Is spouse deceased? Yes No" at bounding box center [654, 269] width 721 height 27
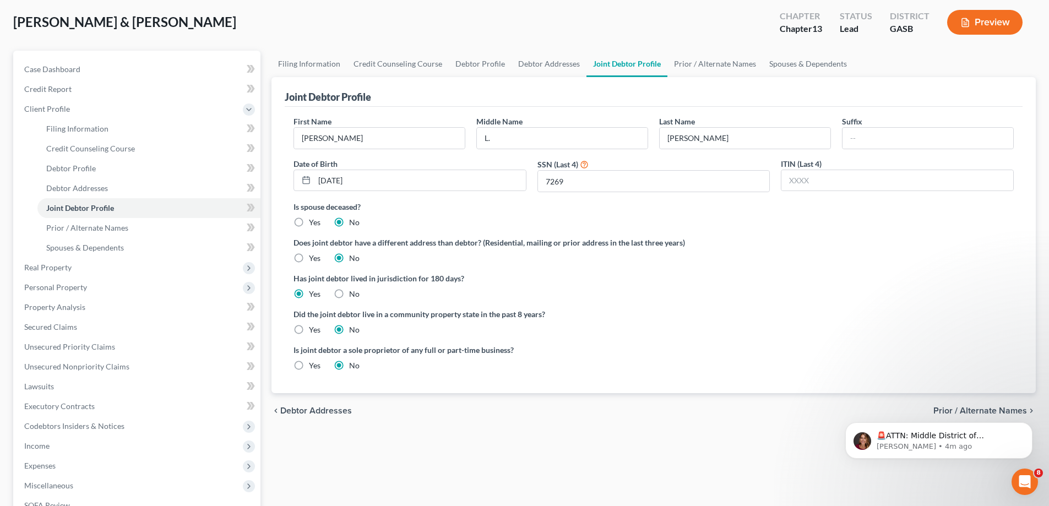
scroll to position [165, 0]
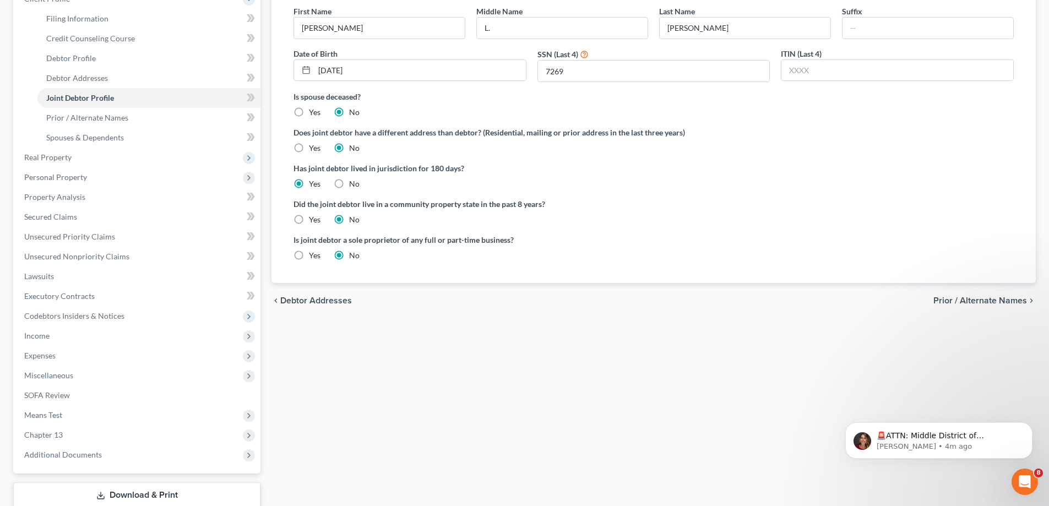
click at [983, 307] on div "chevron_left Debtor Addresses Prior / Alternate Names chevron_right" at bounding box center [654, 300] width 765 height 35
click at [991, 300] on span "Prior / Alternate Names" at bounding box center [981, 300] width 94 height 9
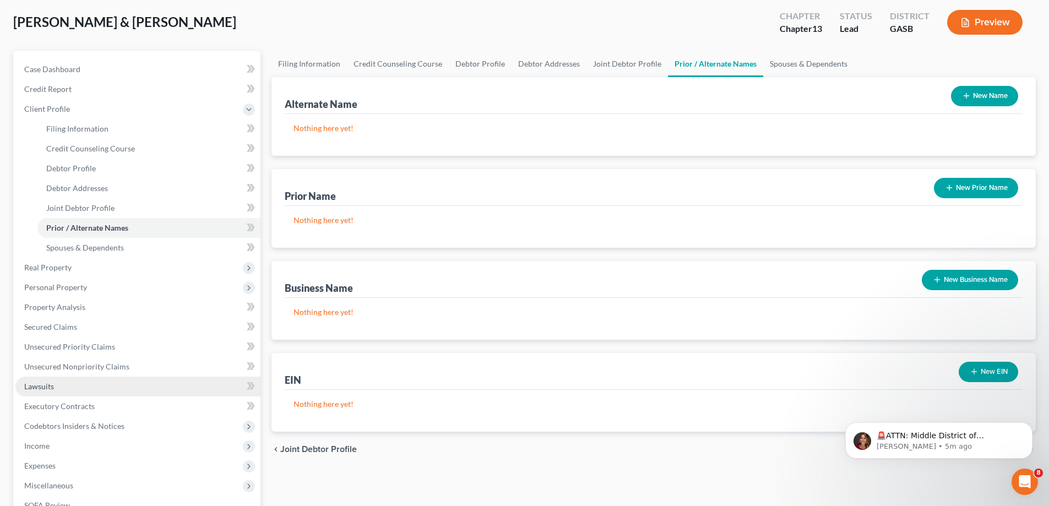
click at [143, 386] on link "Lawsuits" at bounding box center [137, 387] width 245 height 20
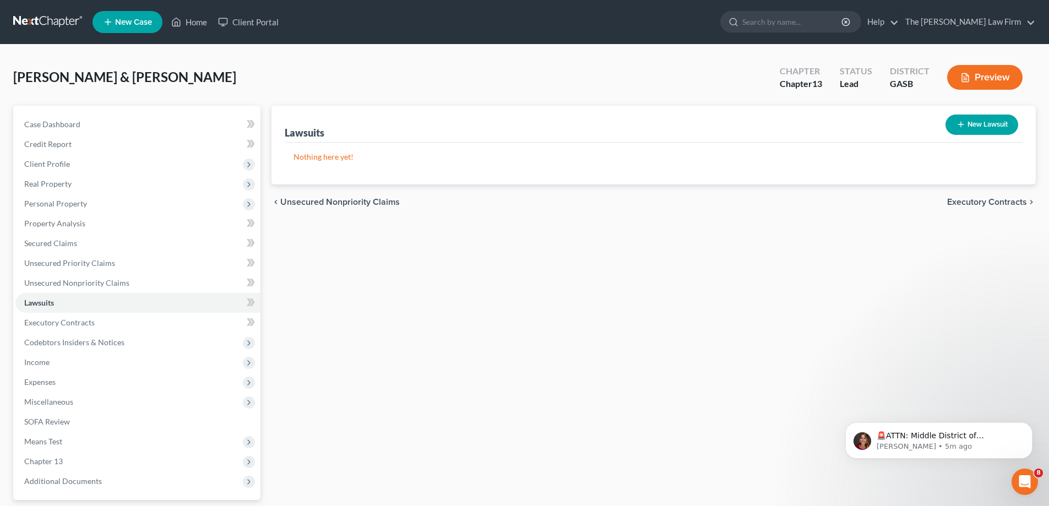
click at [999, 127] on button "New Lawsuit" at bounding box center [982, 125] width 73 height 20
select select "0"
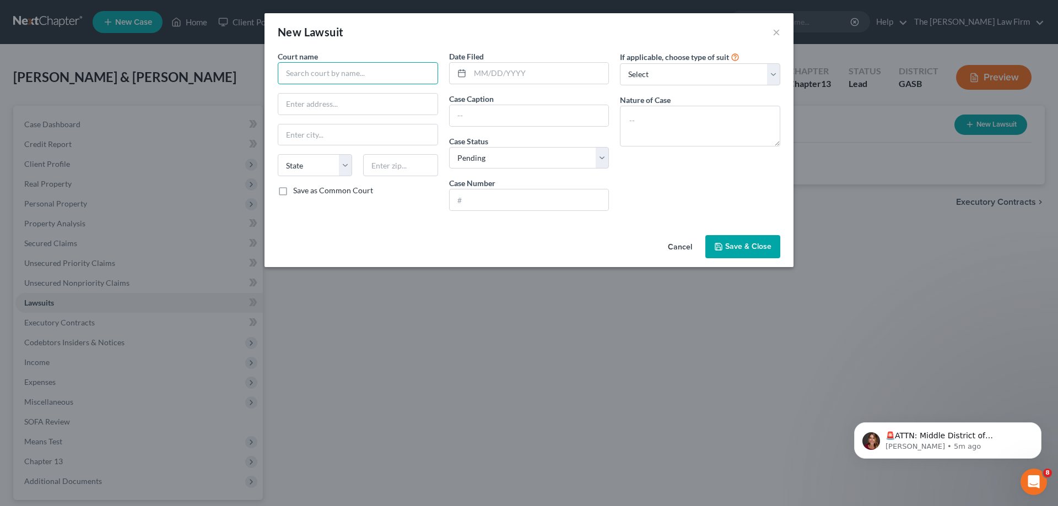
click at [365, 75] on input "text" at bounding box center [358, 73] width 160 height 22
click at [777, 28] on button "×" at bounding box center [776, 31] width 8 height 13
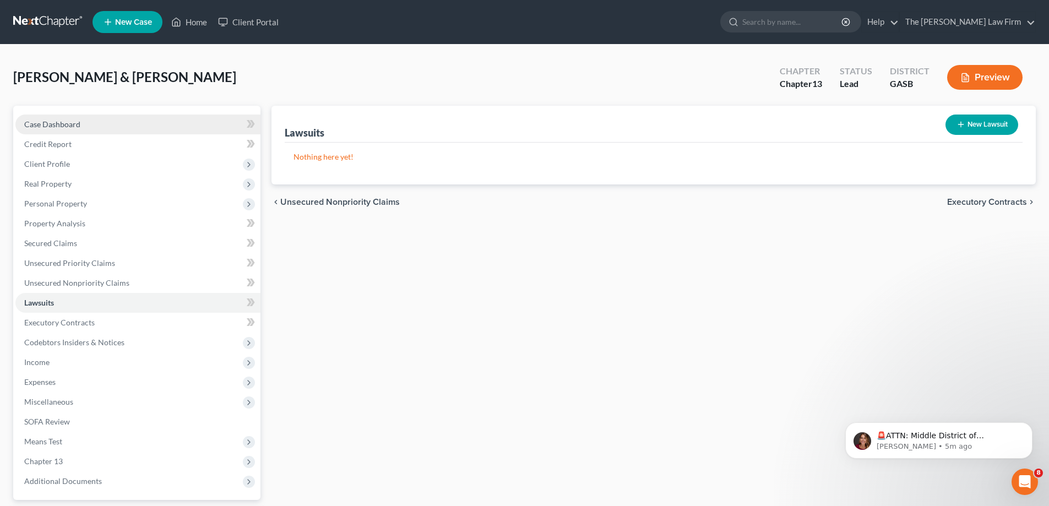
click at [100, 124] on link "Case Dashboard" at bounding box center [137, 125] width 245 height 20
